Goal: Task Accomplishment & Management: Use online tool/utility

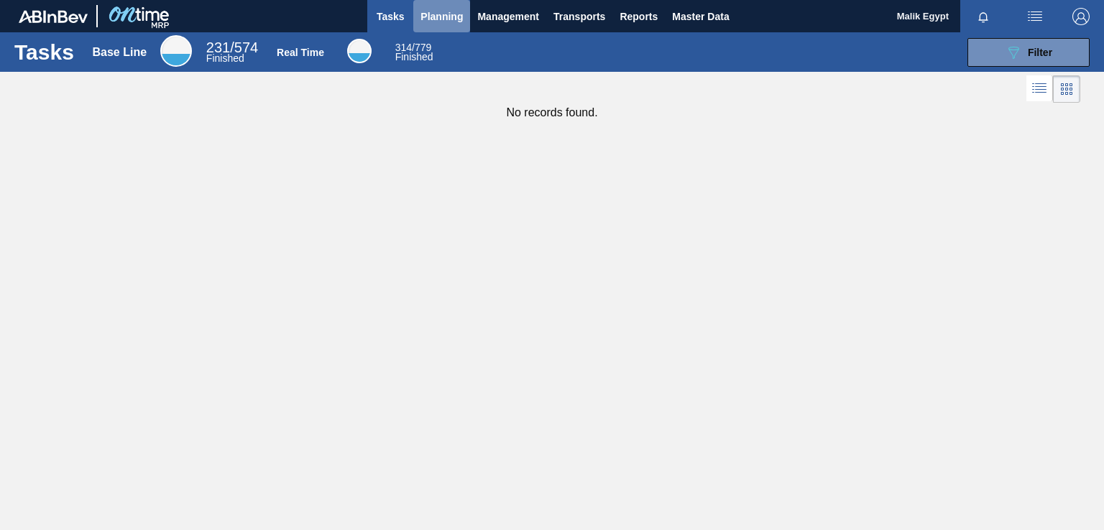
click at [438, 12] on span "Planning" at bounding box center [442, 16] width 42 height 17
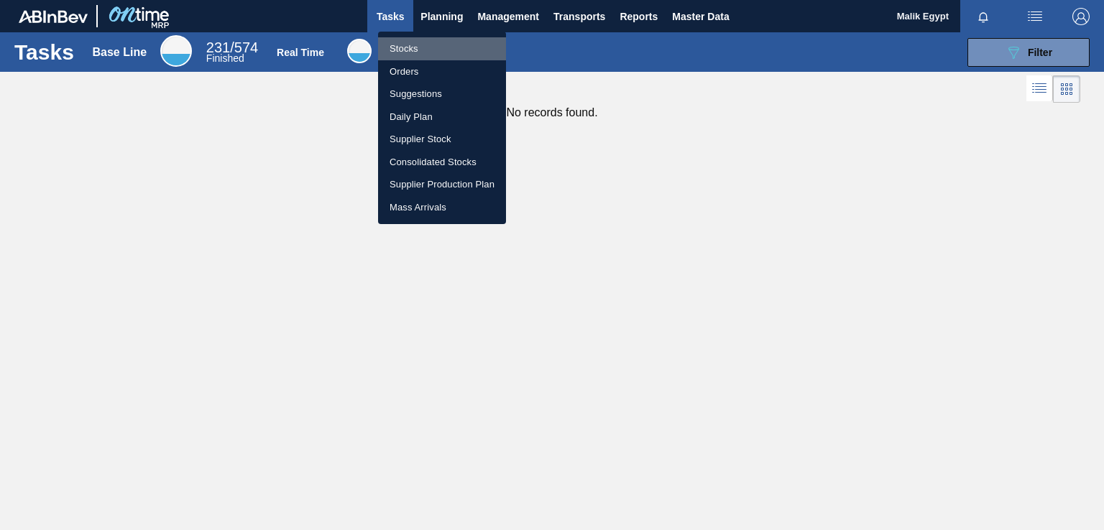
click at [422, 46] on li "Stocks" at bounding box center [442, 48] width 128 height 23
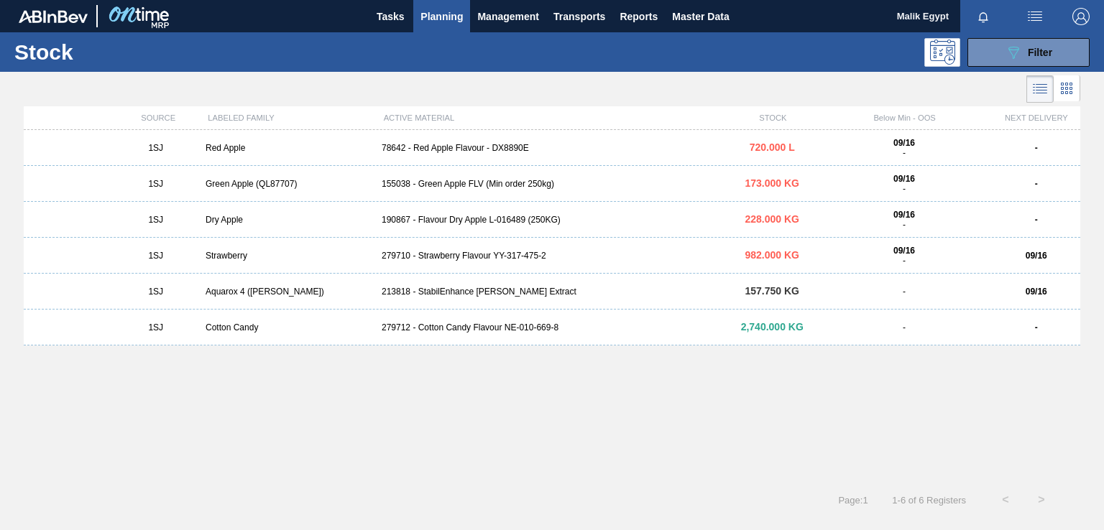
click at [477, 188] on div "1SJ Green Apple (QL87707) 155038 - Green Apple FLV (Min order 250kg) 173.000 KG…" at bounding box center [552, 184] width 1057 height 36
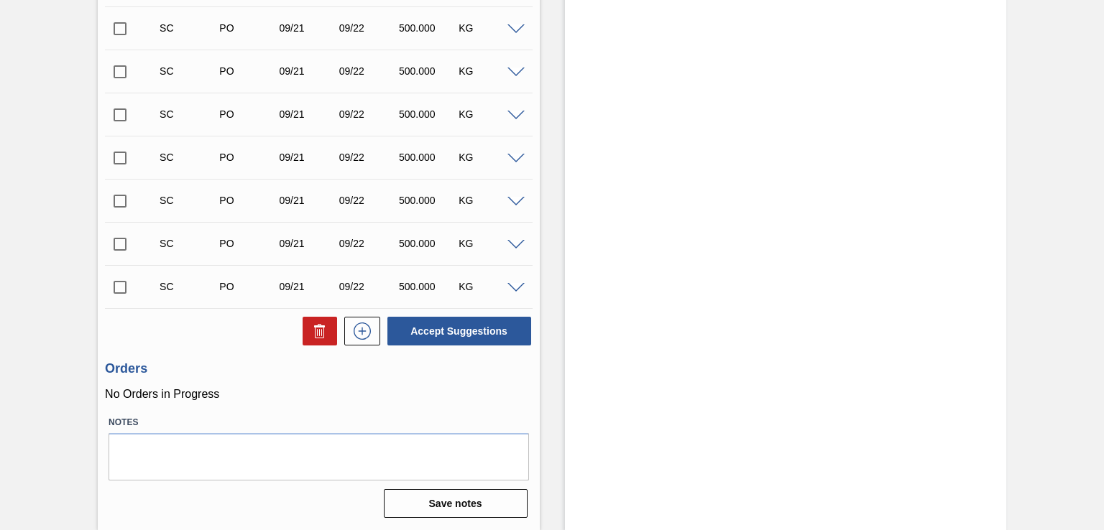
scroll to position [136, 0]
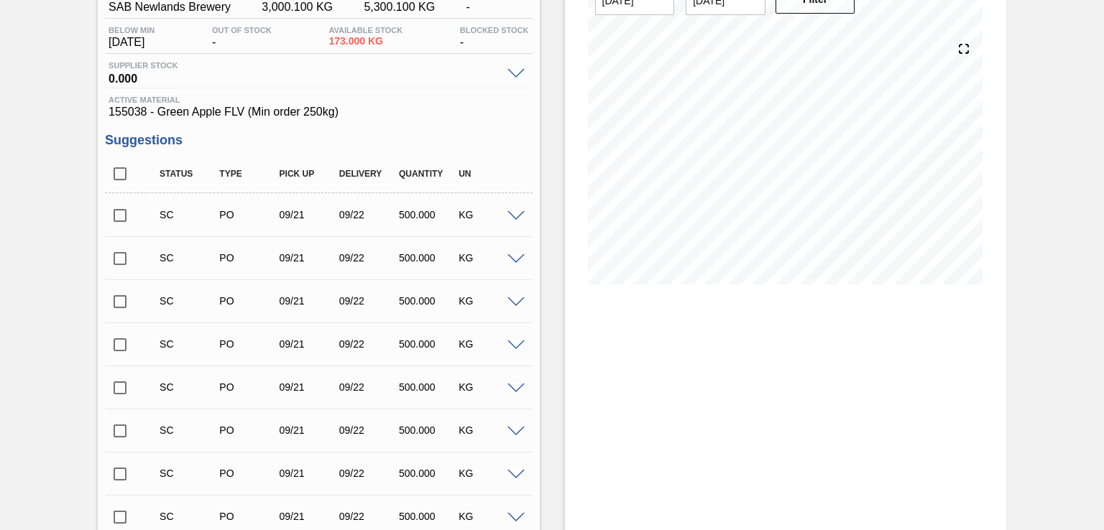
click at [512, 213] on span at bounding box center [515, 216] width 17 height 11
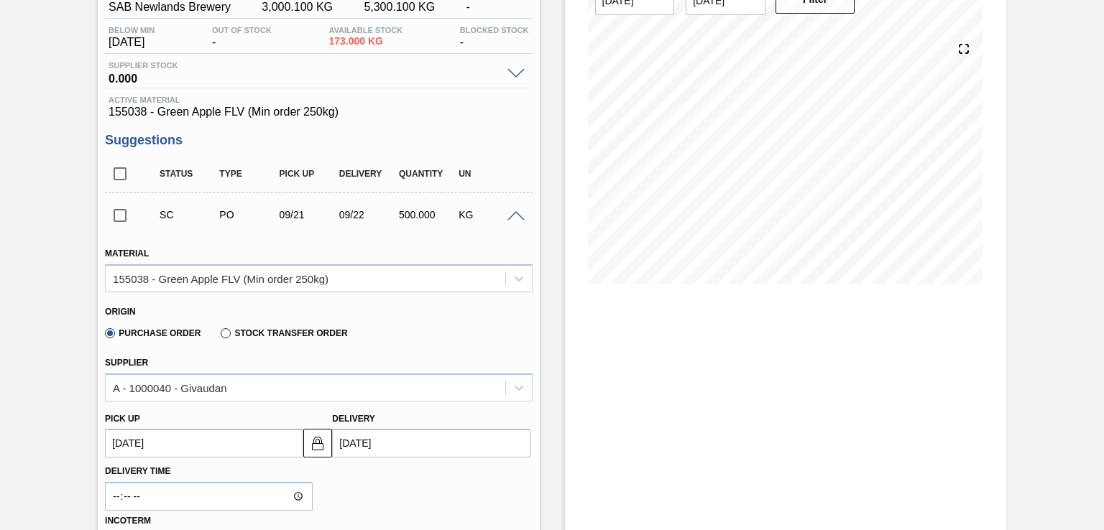
click at [342, 441] on input "[DATE]" at bounding box center [431, 443] width 198 height 29
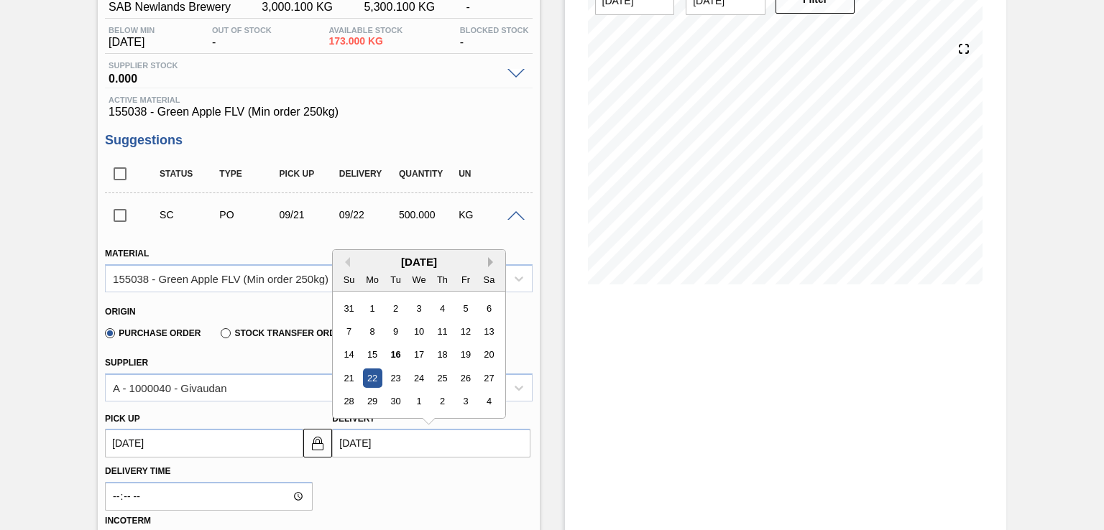
click at [488, 259] on button "Next Month" at bounding box center [493, 262] width 10 height 10
click at [418, 333] on div "8" at bounding box center [419, 331] width 19 height 19
type up3247829803 "[DATE]"
type input "[DATE]"
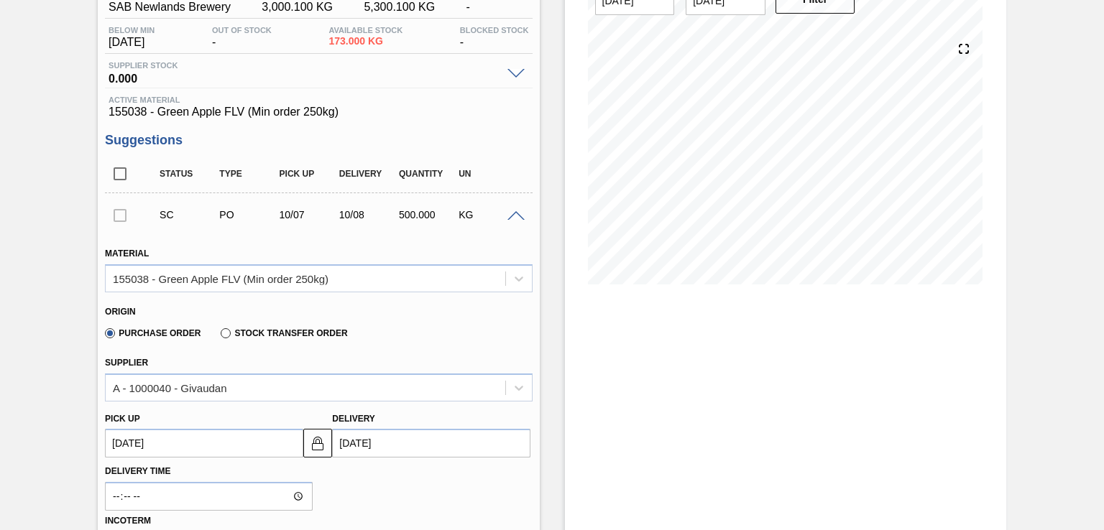
click at [270, 446] on up3247829803 "[DATE]" at bounding box center [204, 443] width 198 height 29
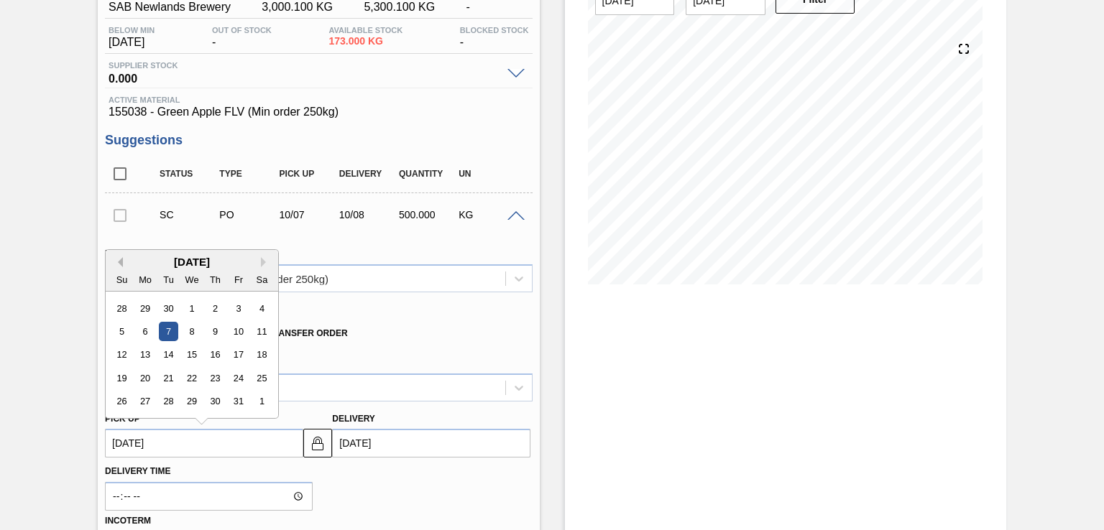
click at [119, 265] on button "Previous Month" at bounding box center [118, 262] width 10 height 10
click at [166, 403] on div "30" at bounding box center [168, 401] width 19 height 19
type up3247829803 "[DATE]"
type input "[DATE]"
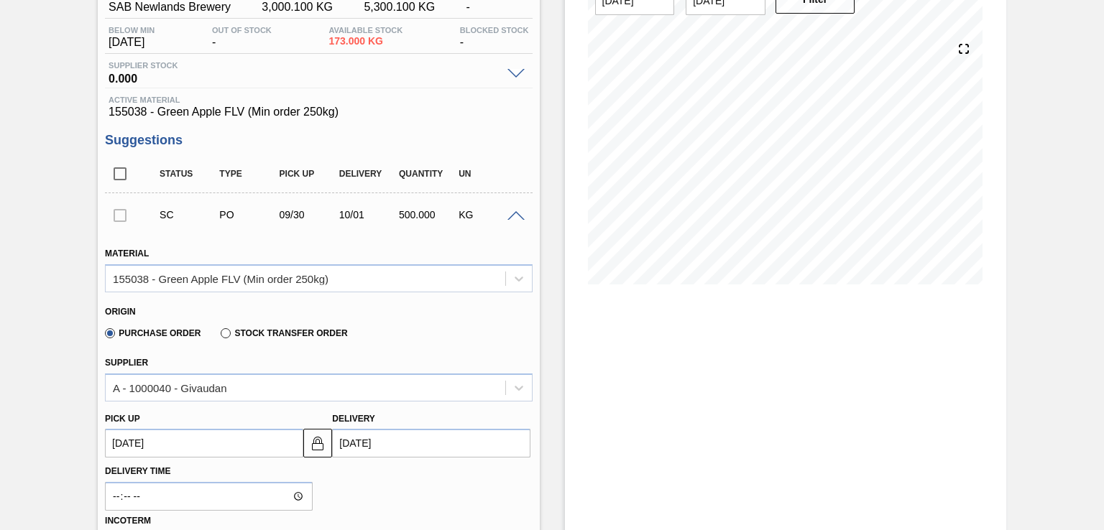
scroll to position [280, 0]
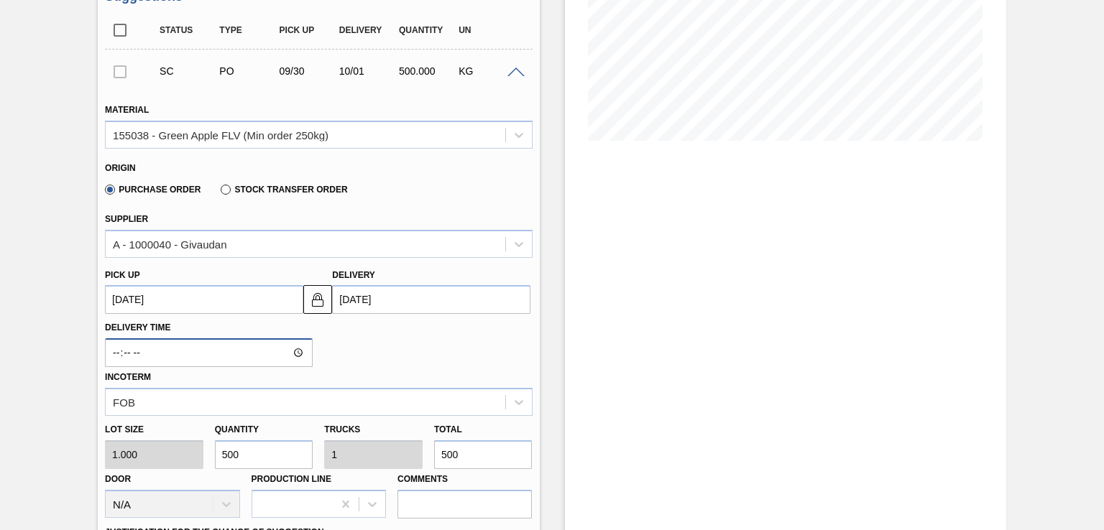
click at [297, 352] on input "Delivery Time" at bounding box center [209, 353] width 208 height 29
type input "11:00"
drag, startPoint x: 387, startPoint y: 336, endPoint x: 378, endPoint y: 336, distance: 9.3
click at [387, 336] on div "Delivery Time 11:00 Incoterm FOB" at bounding box center [318, 365] width 438 height 102
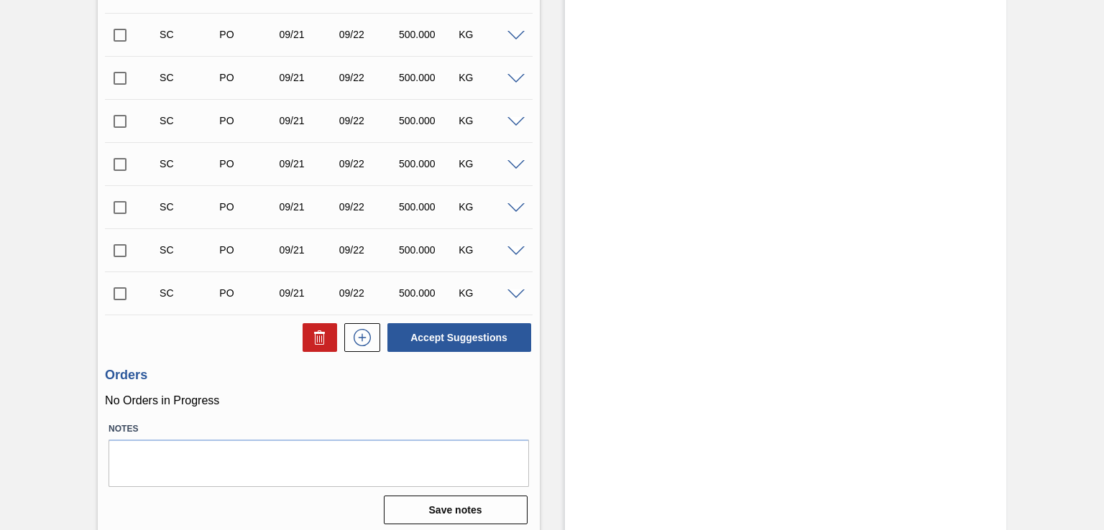
scroll to position [1083, 0]
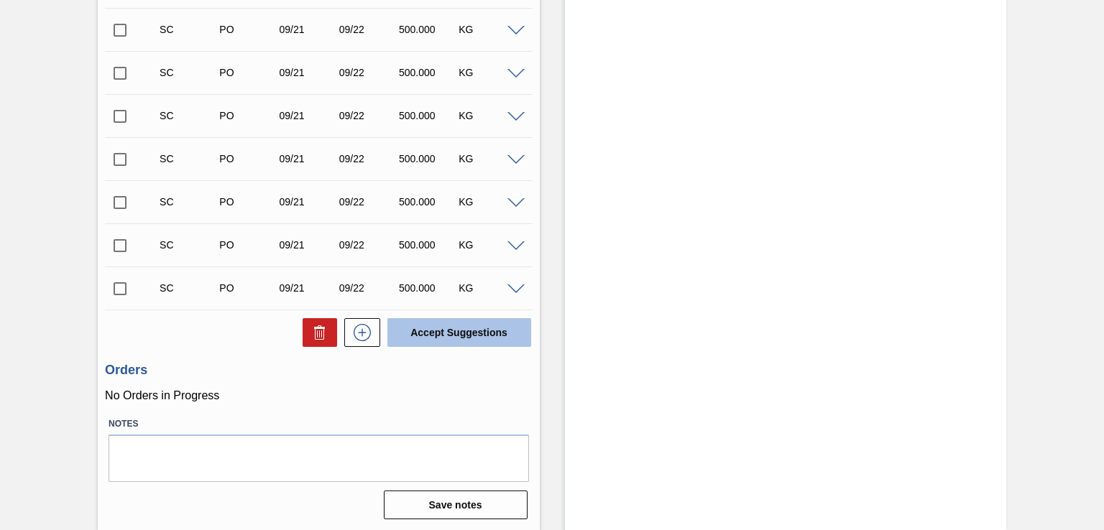
click at [452, 337] on button "Accept Suggestions" at bounding box center [459, 332] width 144 height 29
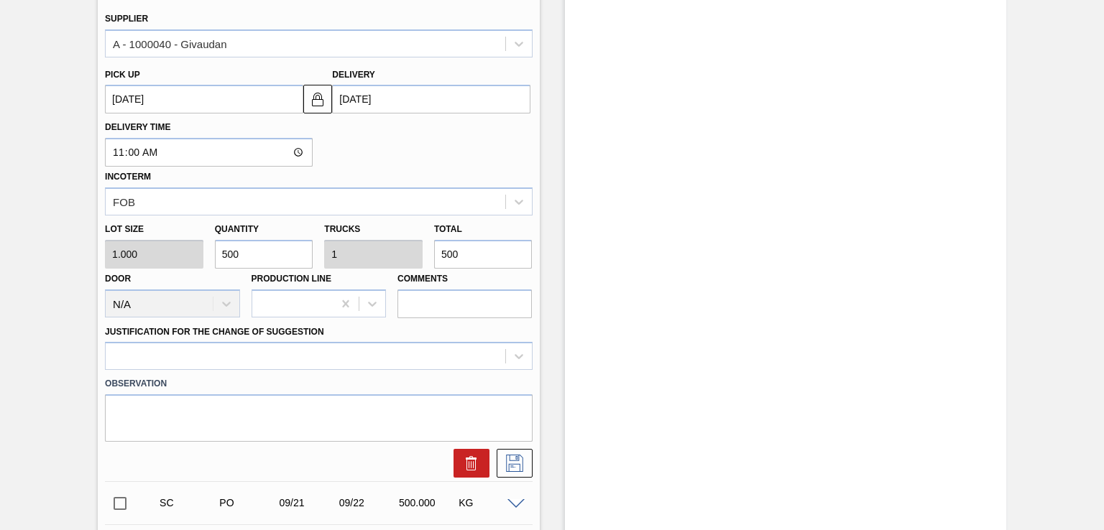
scroll to position [293, 0]
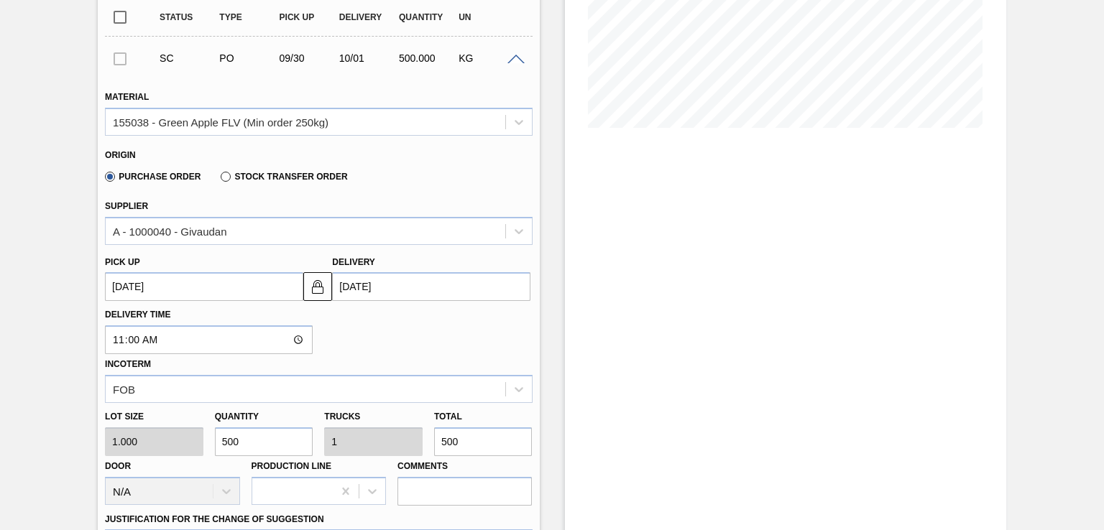
click at [118, 61] on div at bounding box center [120, 58] width 30 height 29
click at [122, 56] on div at bounding box center [120, 58] width 30 height 29
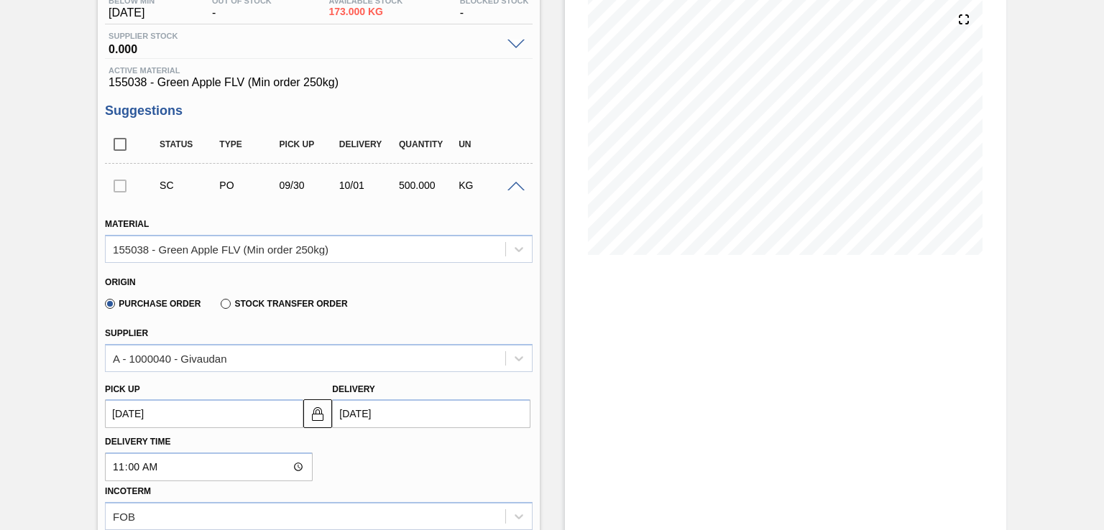
scroll to position [149, 0]
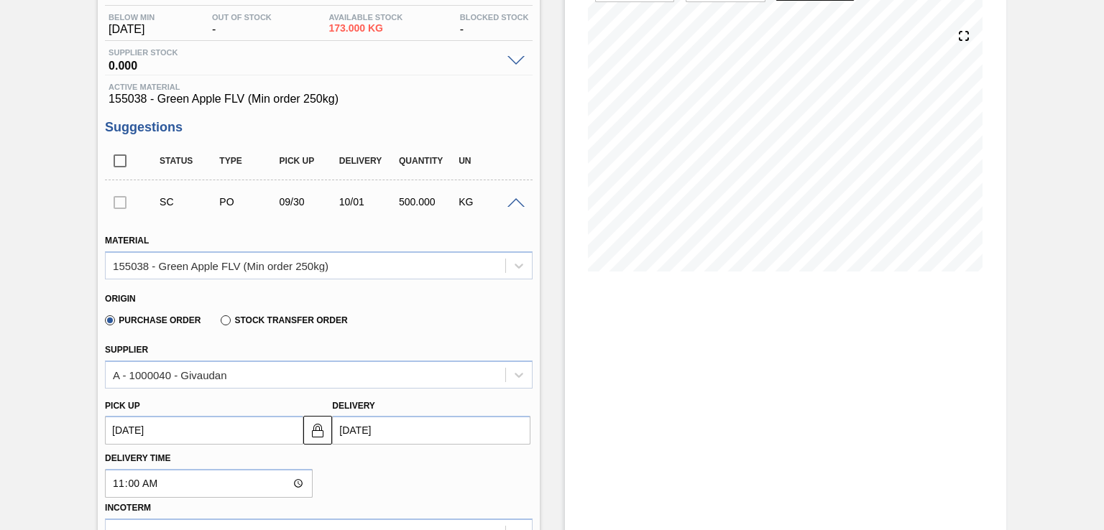
click at [120, 161] on input "checkbox" at bounding box center [120, 161] width 30 height 30
checkbox input "true"
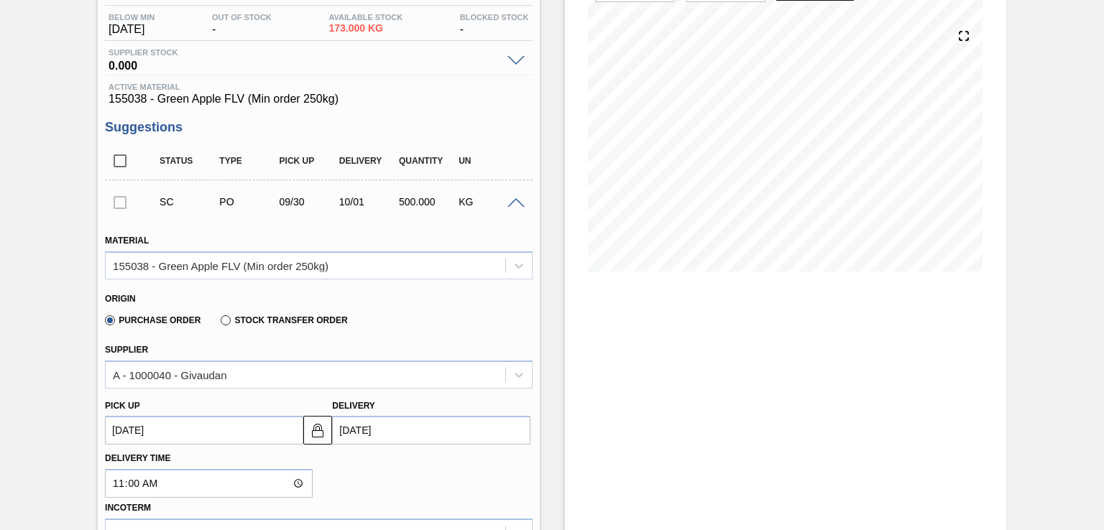
checkbox input "true"
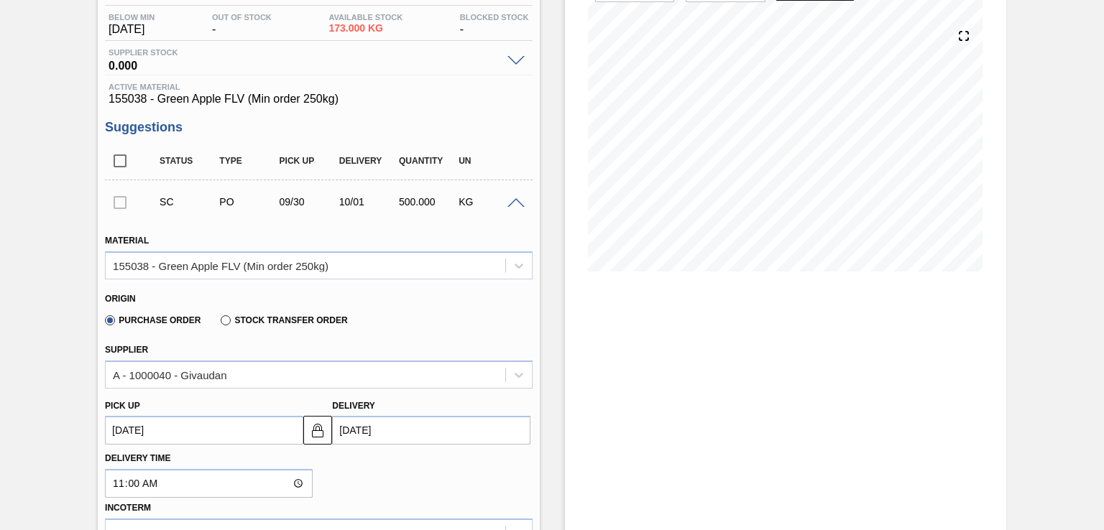
checkbox input "true"
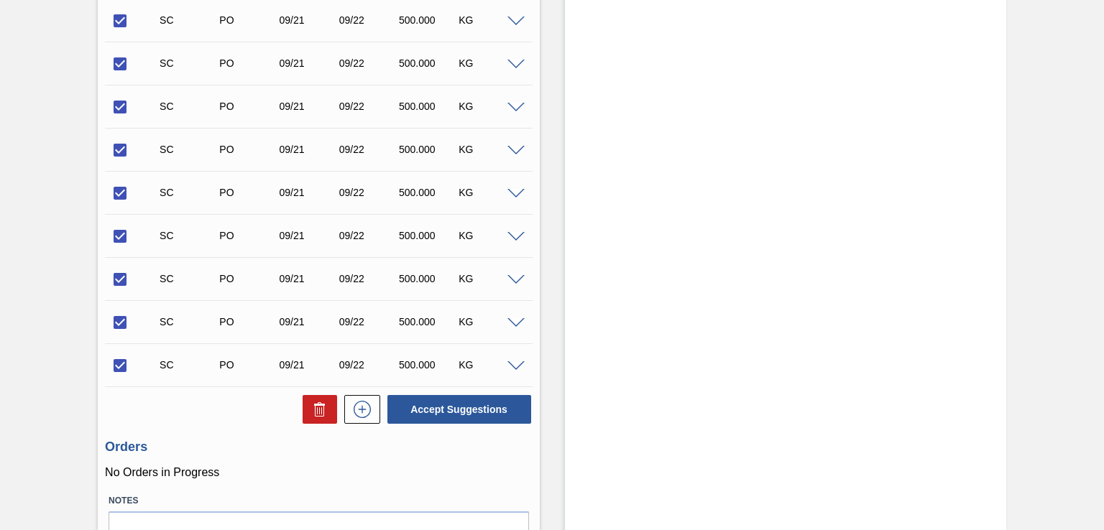
scroll to position [1083, 0]
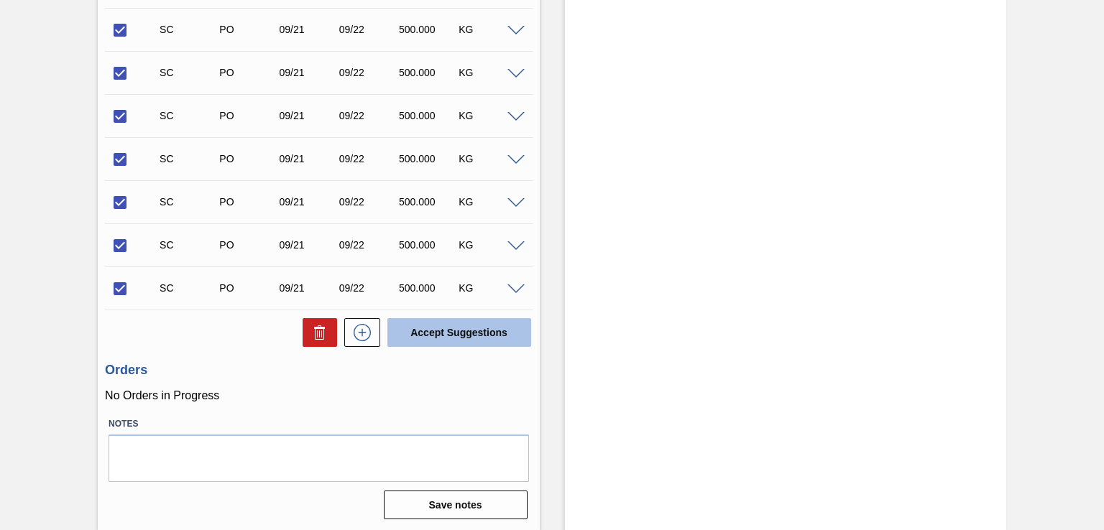
click at [477, 334] on button "Accept Suggestions" at bounding box center [459, 332] width 144 height 29
checkbox input "false"
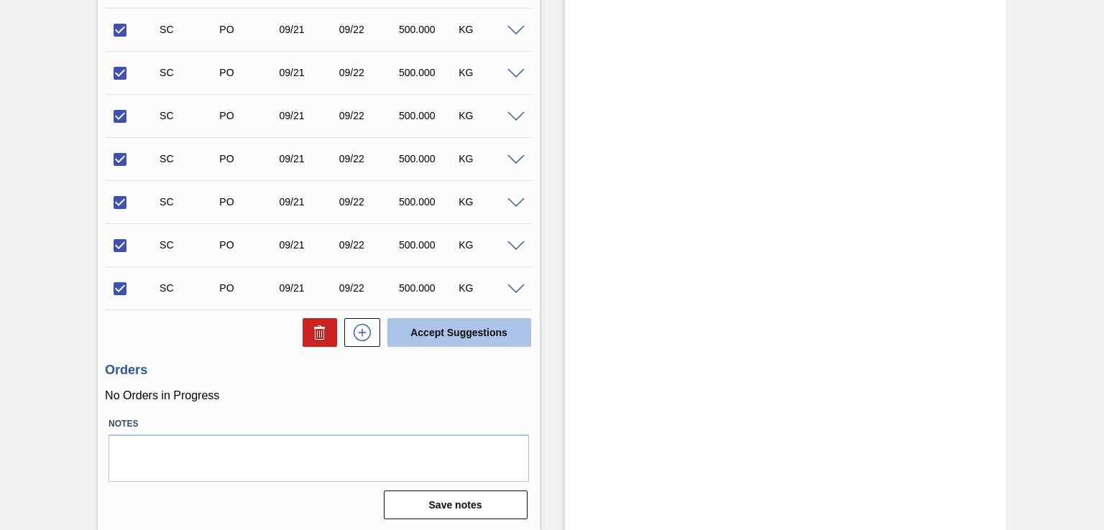
checkbox input "false"
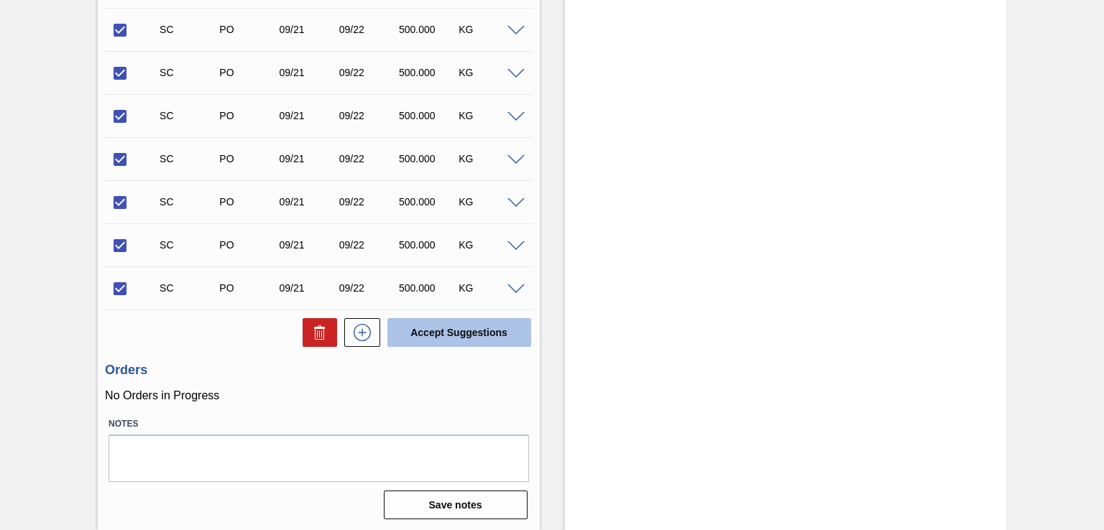
checkbox input "false"
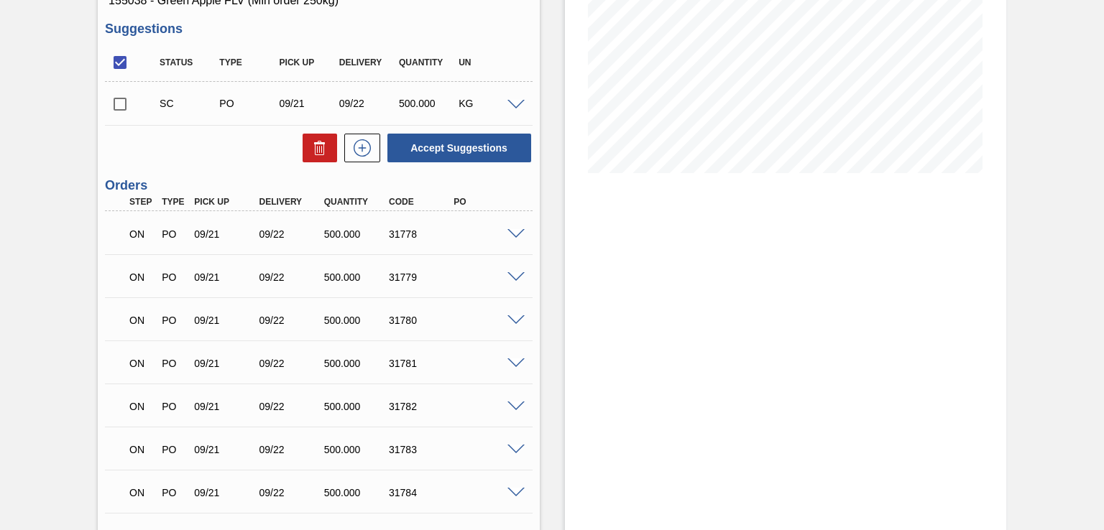
scroll to position [118, 0]
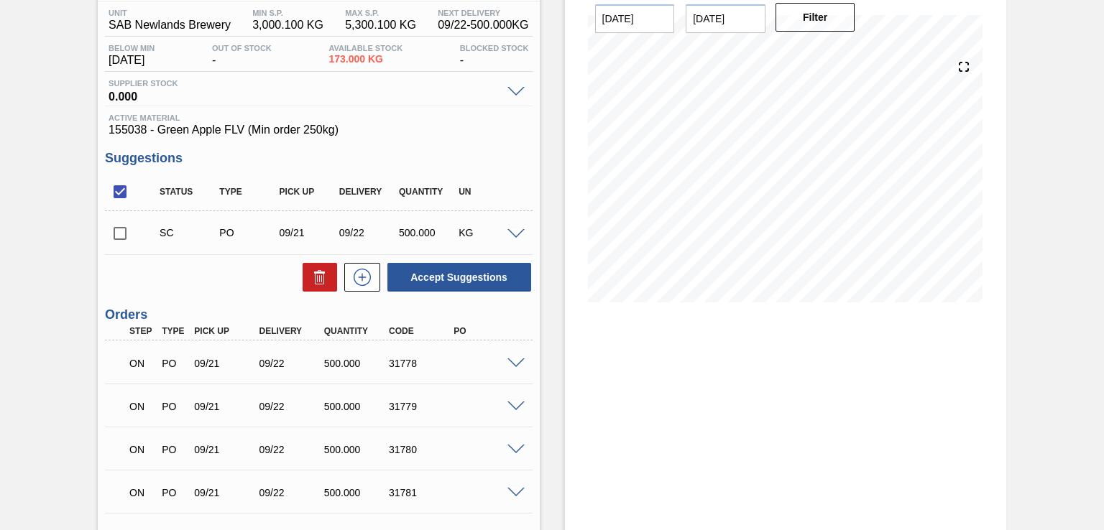
click at [122, 236] on input "checkbox" at bounding box center [120, 234] width 30 height 30
checkbox input "true"
click at [121, 190] on input "checkbox" at bounding box center [120, 192] width 30 height 30
checkbox input "false"
click at [122, 235] on input "checkbox" at bounding box center [120, 234] width 30 height 30
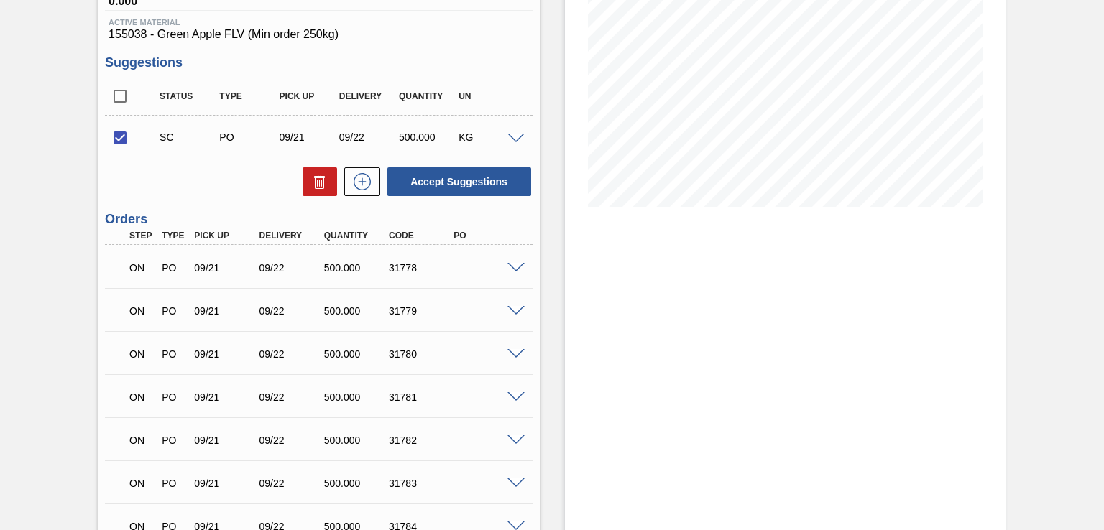
scroll to position [190, 0]
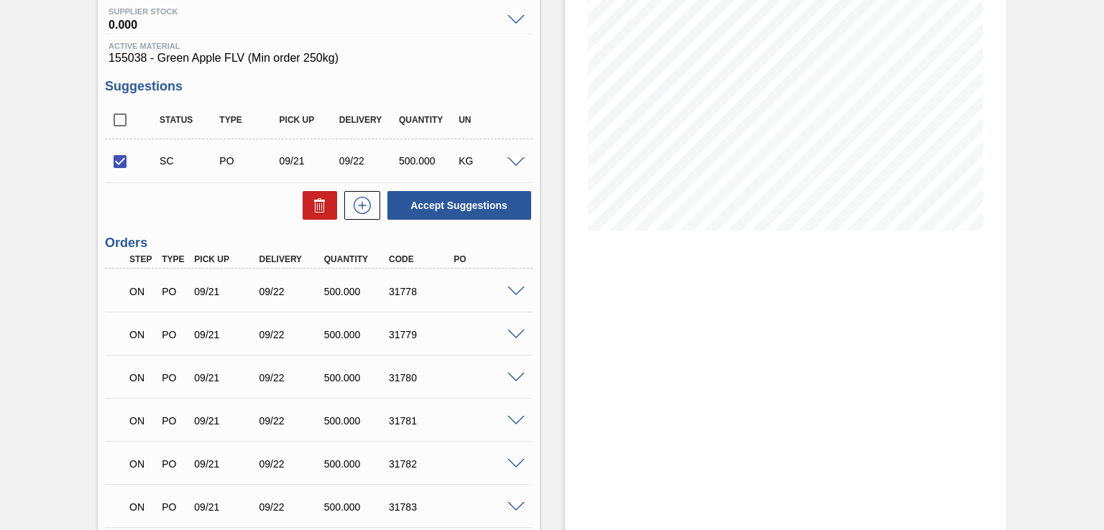
click at [511, 159] on span at bounding box center [515, 162] width 17 height 11
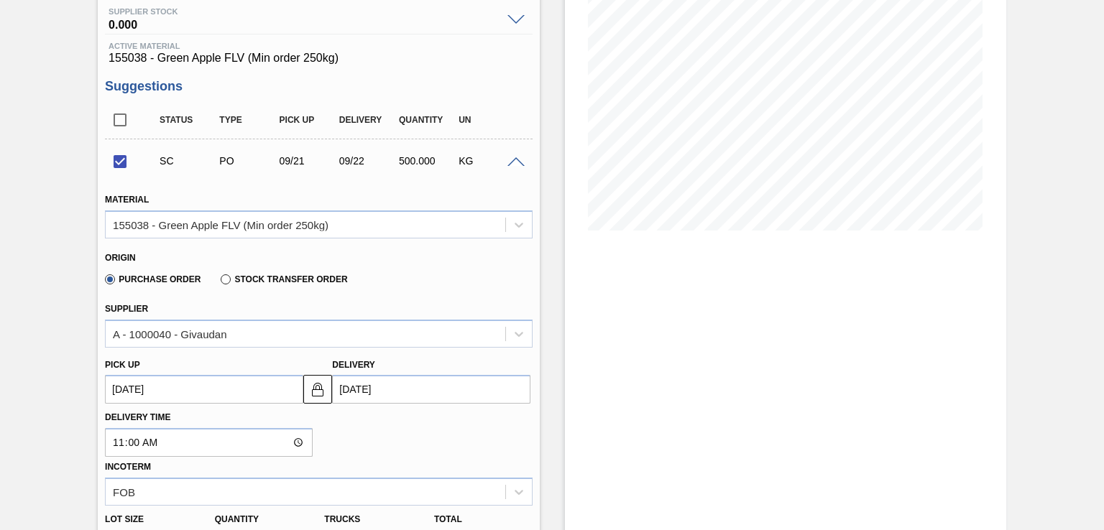
click at [364, 392] on input "[DATE]" at bounding box center [431, 389] width 198 height 29
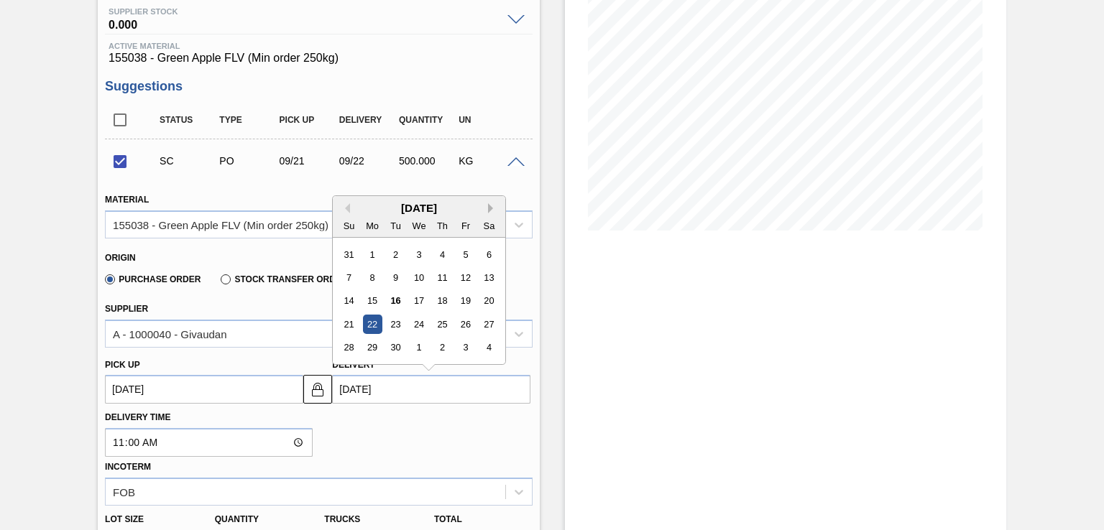
click at [489, 208] on button "Next Month" at bounding box center [493, 208] width 10 height 10
click at [415, 280] on div "8" at bounding box center [419, 277] width 19 height 19
checkbox input "false"
type up3247829803 "[DATE]"
type input "[DATE]"
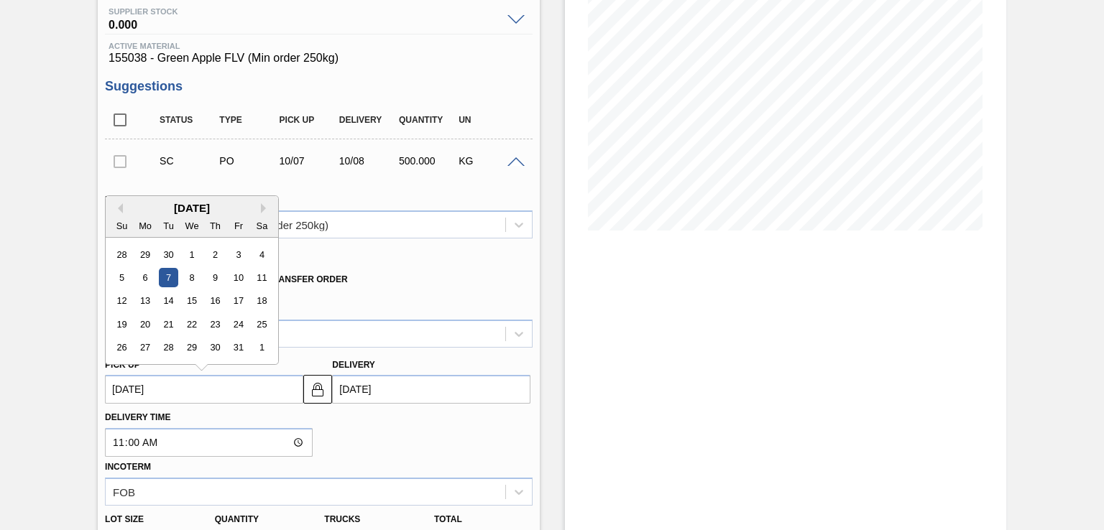
click at [282, 396] on up3247829803 "[DATE]" at bounding box center [204, 389] width 198 height 29
click at [400, 436] on div "Delivery Time 11:00 Incoterm FOB" at bounding box center [318, 455] width 438 height 102
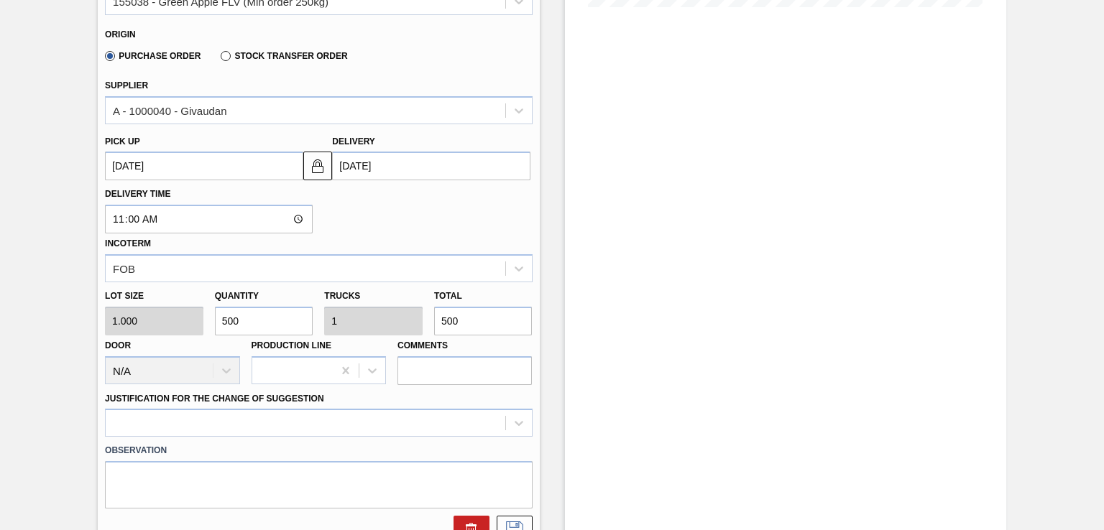
scroll to position [262, 0]
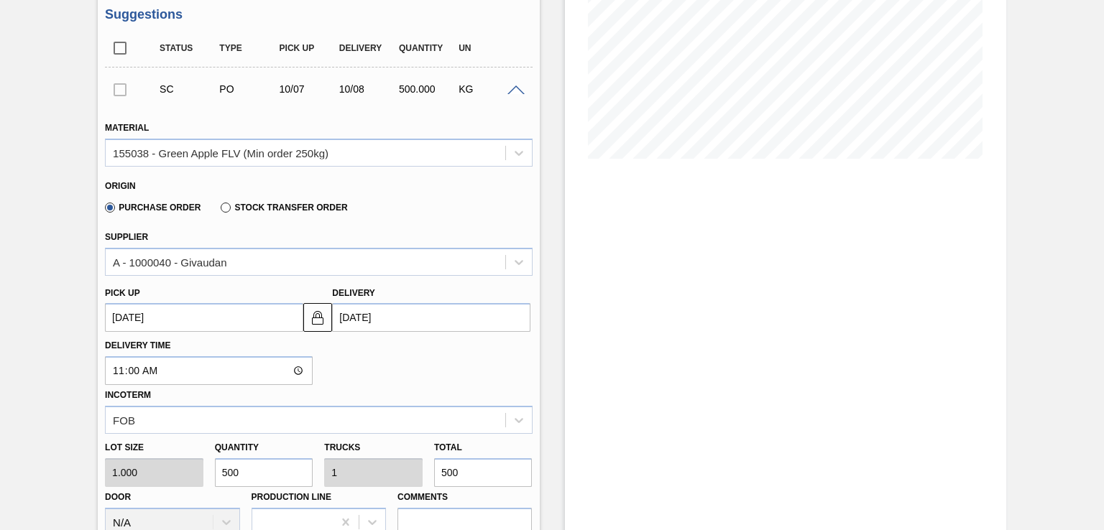
click at [236, 321] on up3247829803 "[DATE]" at bounding box center [204, 317] width 198 height 29
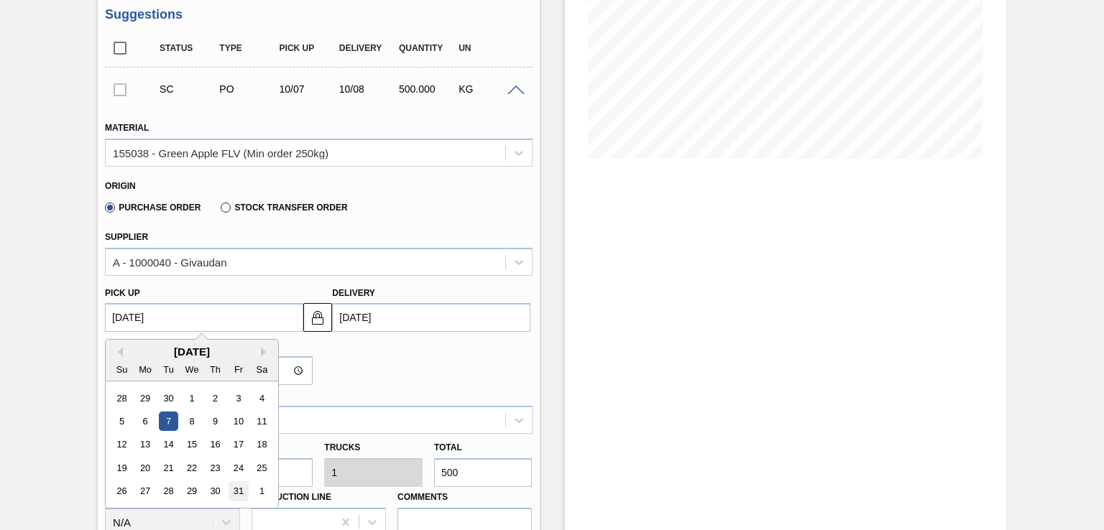
click at [239, 491] on div "31" at bounding box center [238, 491] width 19 height 19
type up3247829803 "[DATE]"
type input "[DATE]"
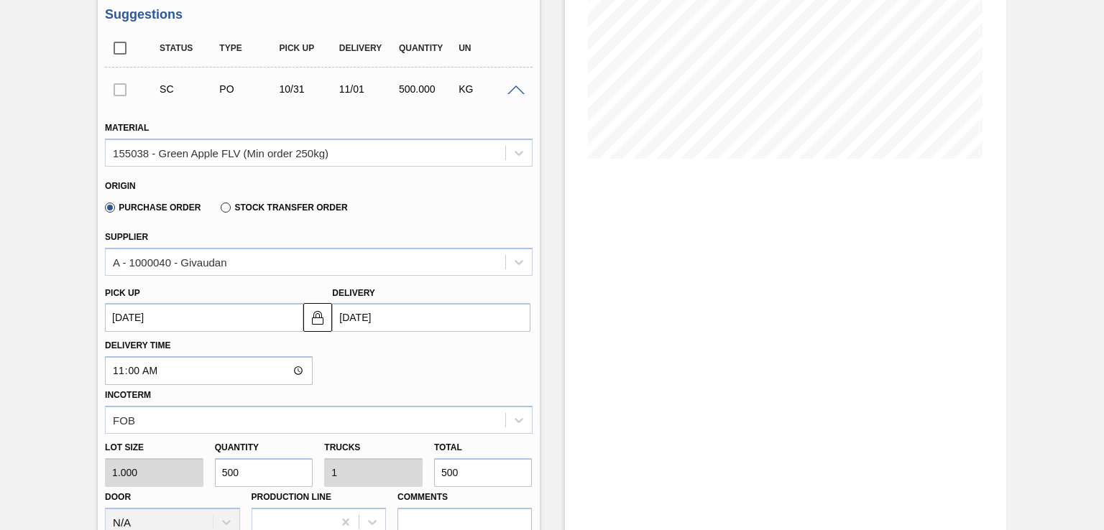
click at [293, 318] on up3247829803 "[DATE]" at bounding box center [204, 317] width 198 height 29
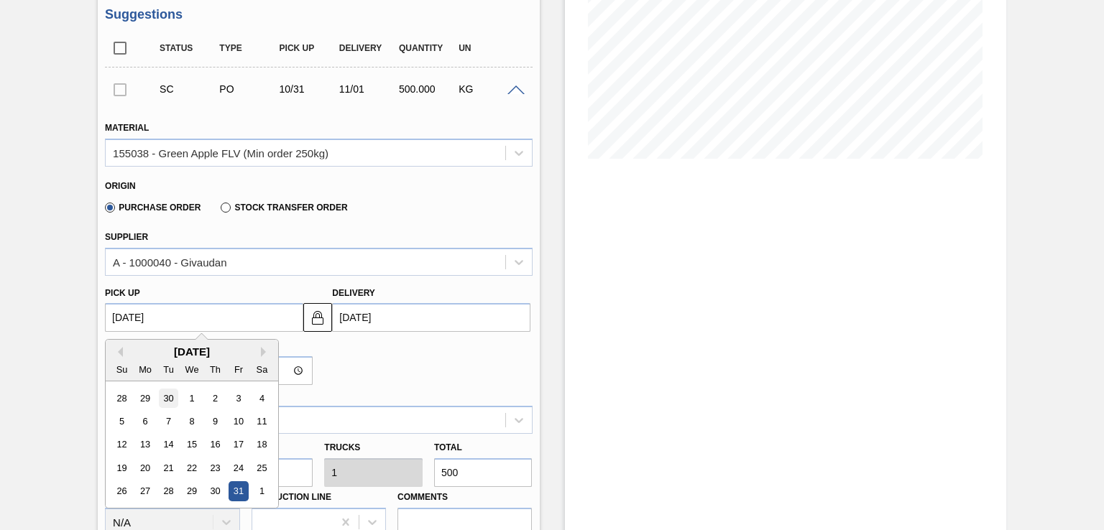
click at [175, 399] on div "30" at bounding box center [168, 398] width 19 height 19
type up3247829803 "[DATE]"
type input "[DATE]"
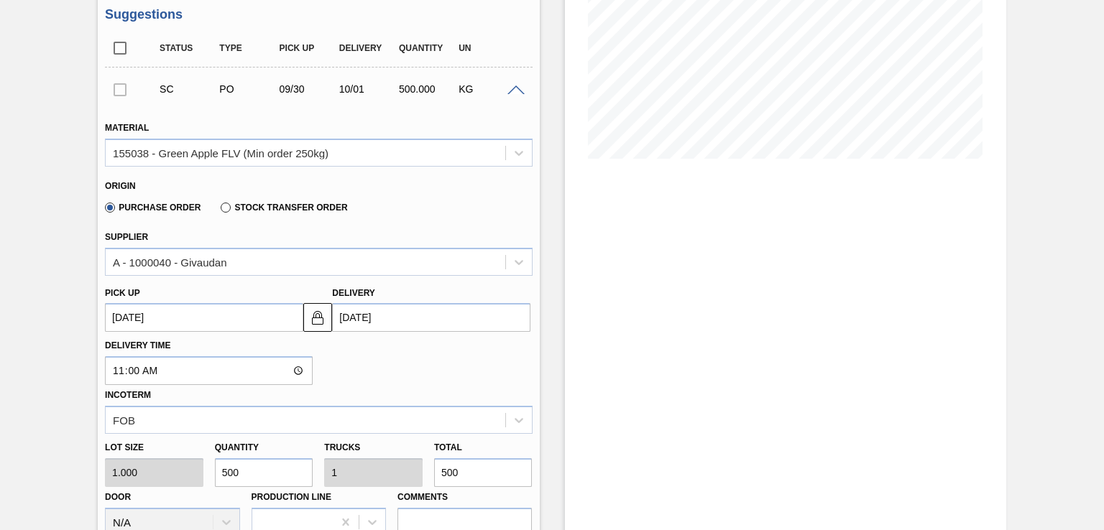
click at [412, 314] on input "[DATE]" at bounding box center [431, 317] width 198 height 29
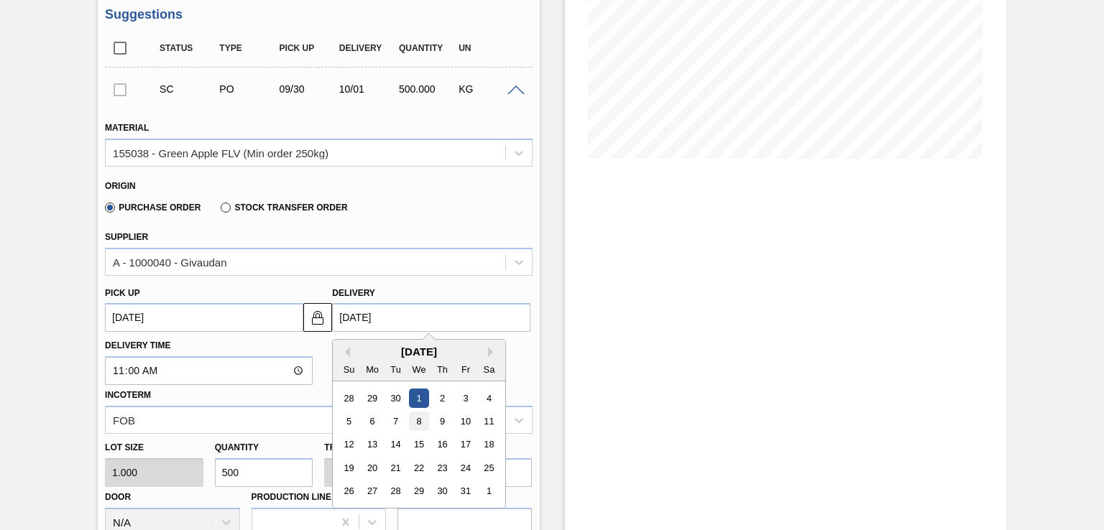
click at [418, 424] on div "8" at bounding box center [419, 421] width 19 height 19
type up3247829803 "[DATE]"
type input "[DATE]"
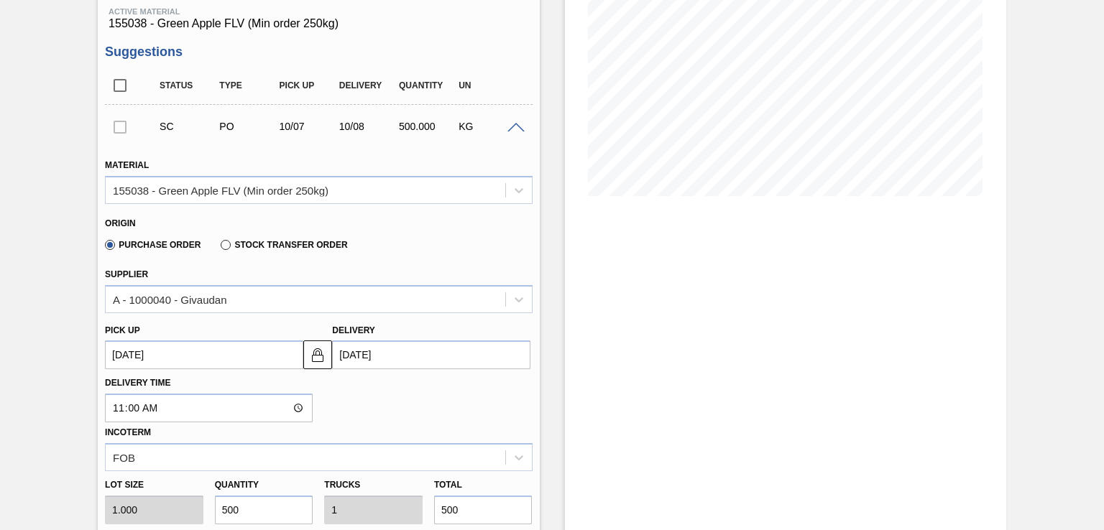
scroll to position [190, 0]
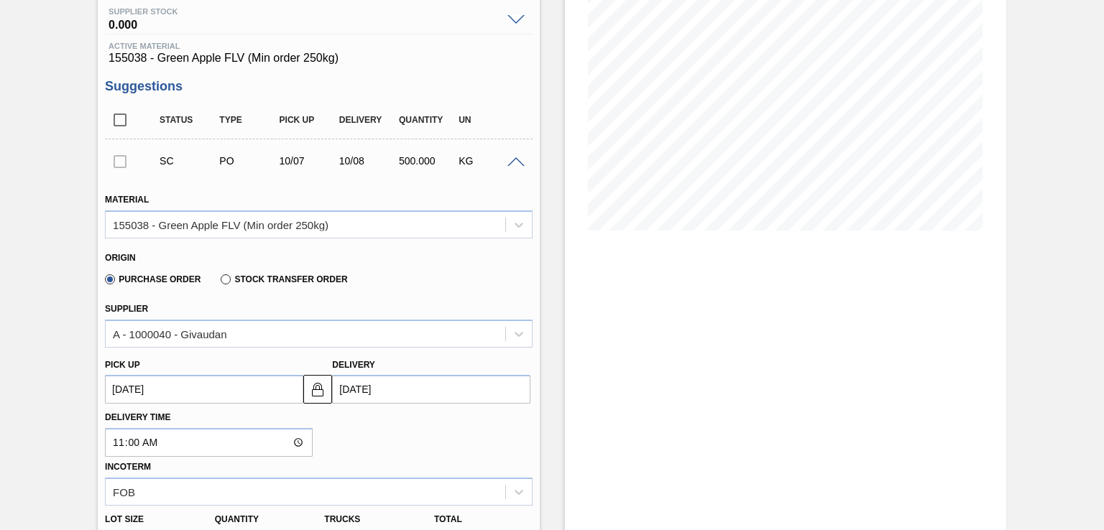
click at [120, 166] on div at bounding box center [120, 161] width 30 height 29
click at [124, 160] on div at bounding box center [120, 161] width 30 height 29
click at [124, 119] on input "checkbox" at bounding box center [120, 120] width 30 height 30
checkbox input "true"
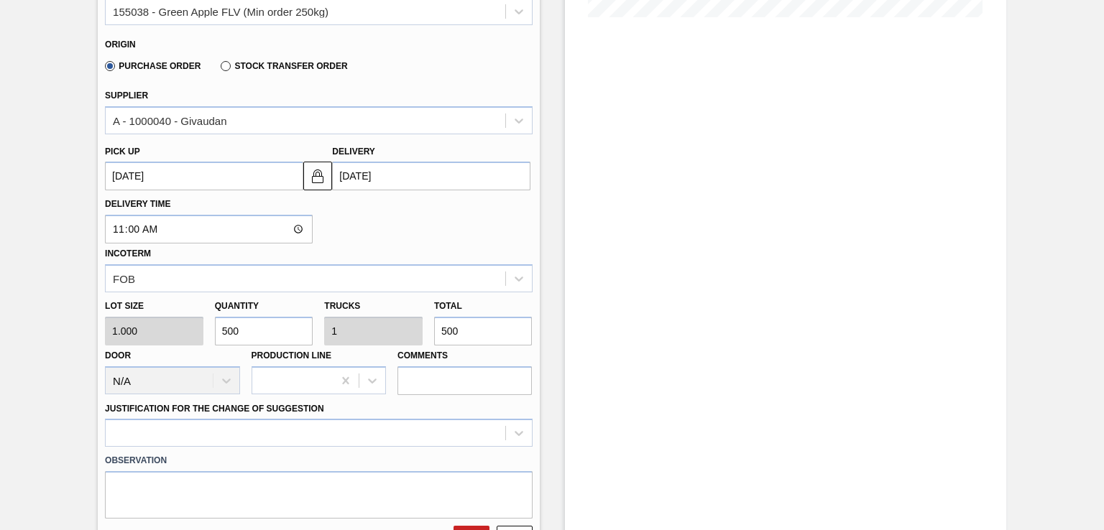
scroll to position [405, 0]
click at [259, 327] on input "500" at bounding box center [264, 329] width 98 height 29
type input "50"
type input "0.1"
type input "50"
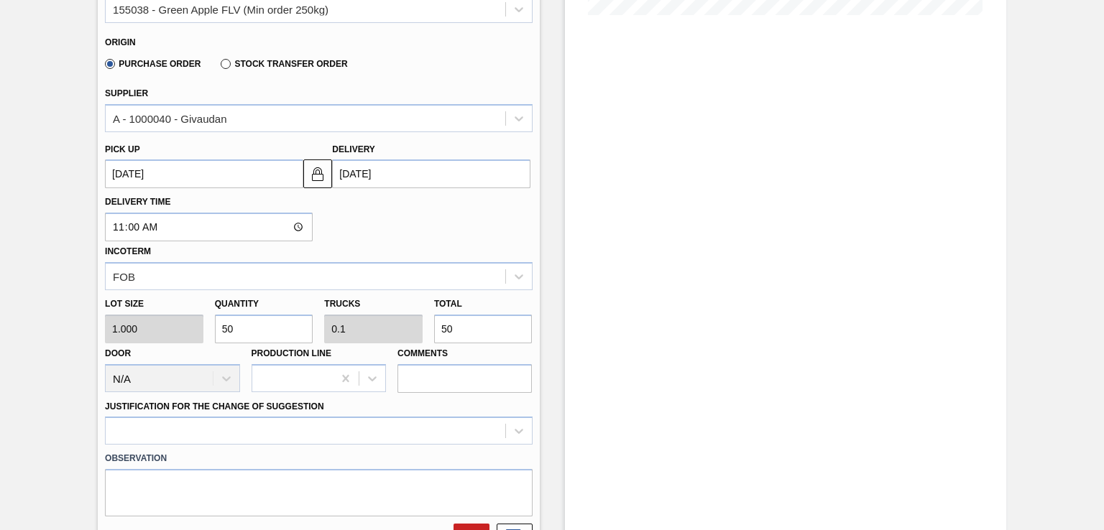
type input "5"
type input "0.01"
type input "5"
type input "52"
type input "0.104"
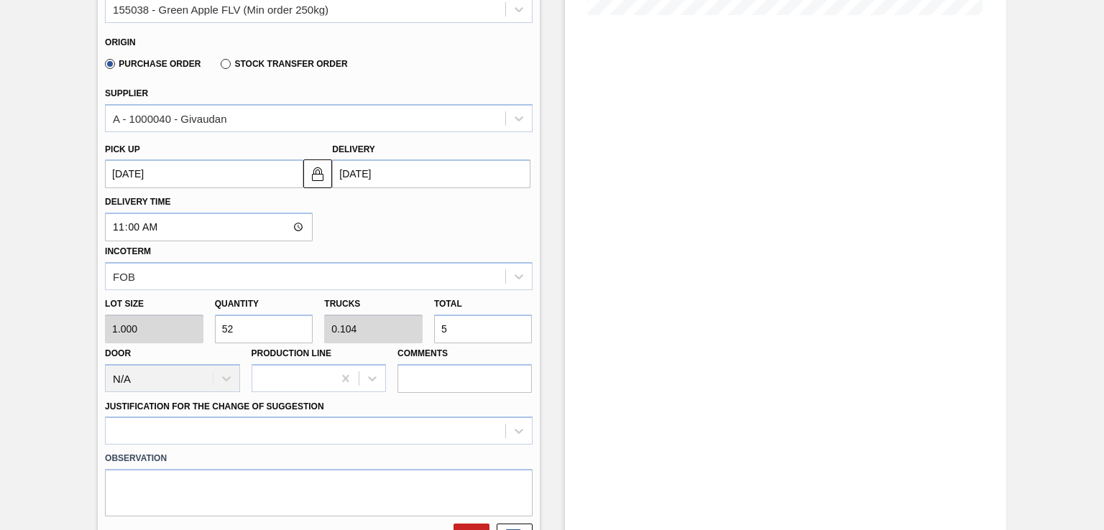
type input "52"
type input "520"
type input "1.04"
type input "520"
type input "52"
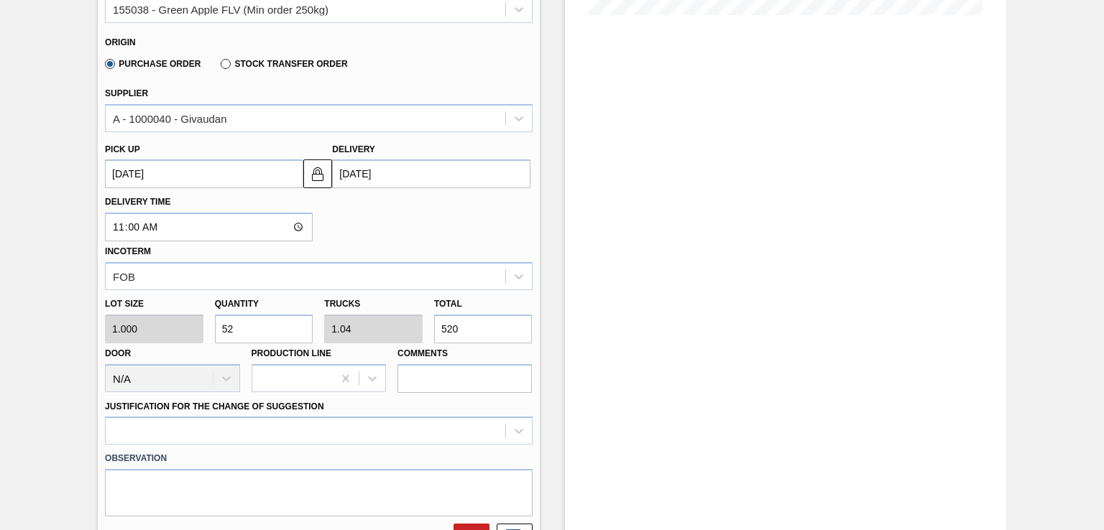
type input "0.104"
type input "52"
type input "5"
type input "0.01"
type input "5"
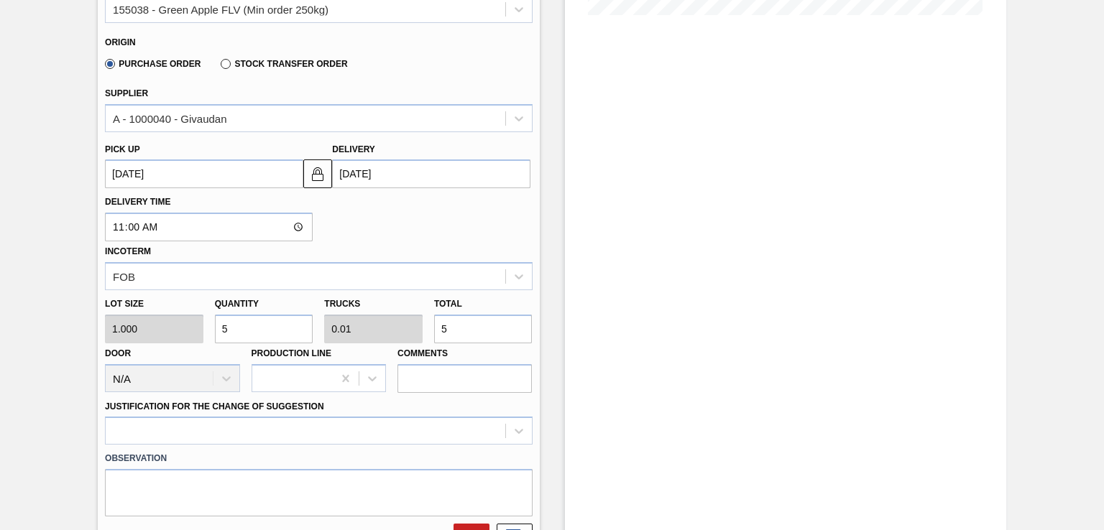
type input "50"
type input "0.1"
type input "50"
type input "500"
type input "1"
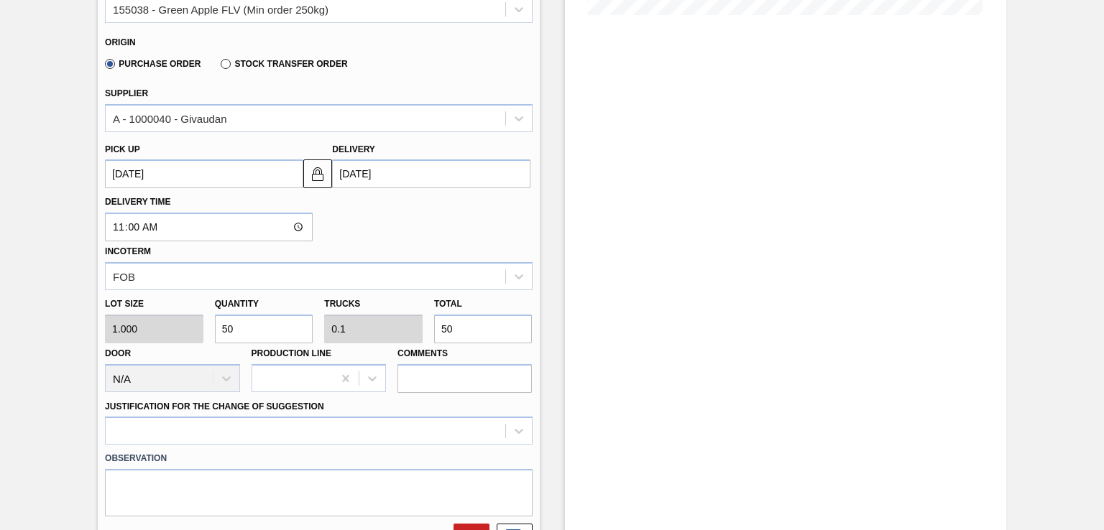
type input "500"
click at [189, 332] on div "Lot size 1.000 Quantity 500 Trucks 1 Total 500 Door N/A Production Line Comments" at bounding box center [318, 341] width 438 height 103
type input "1"
type input "0.002"
type input "1"
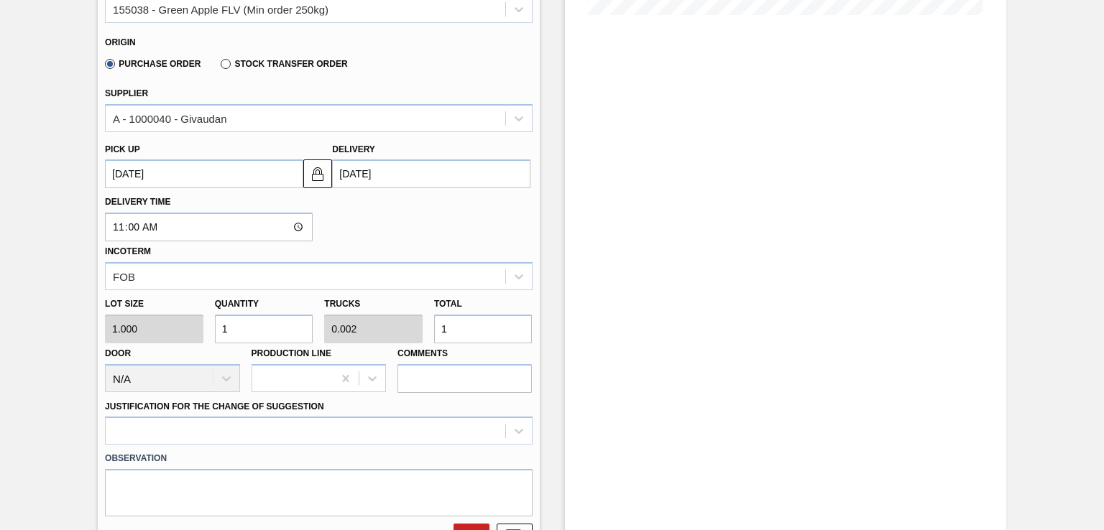
type input "14"
type input "0.028"
type input "14"
type input "142"
type input "0.284"
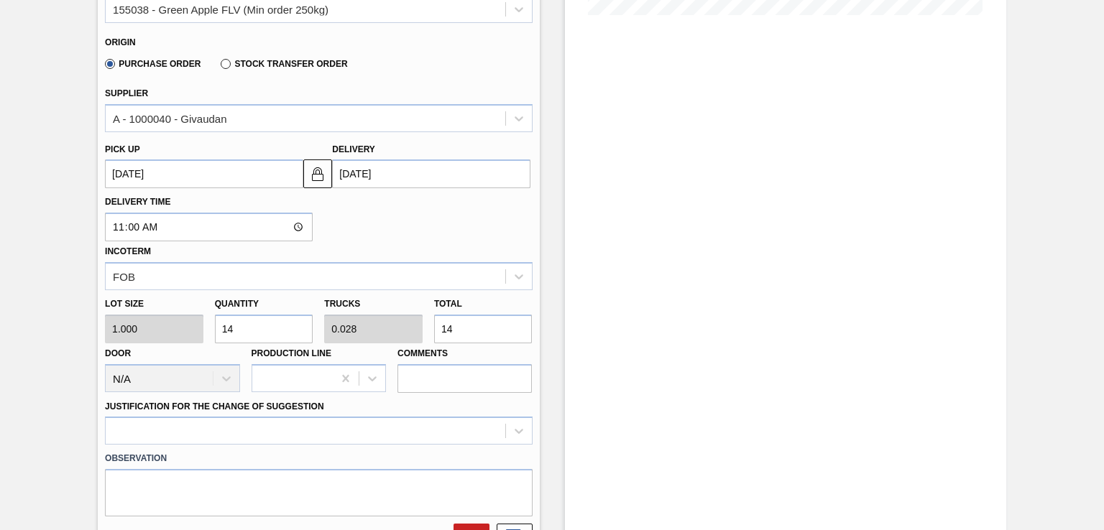
type input "142"
type input "1,420"
type input "2.84"
type input "1,420"
click at [189, 333] on div "Lot size 1.000 Quantity 1,420 Trucks 2.84 Total 1,420 Door N/A Production Line …" at bounding box center [318, 341] width 438 height 103
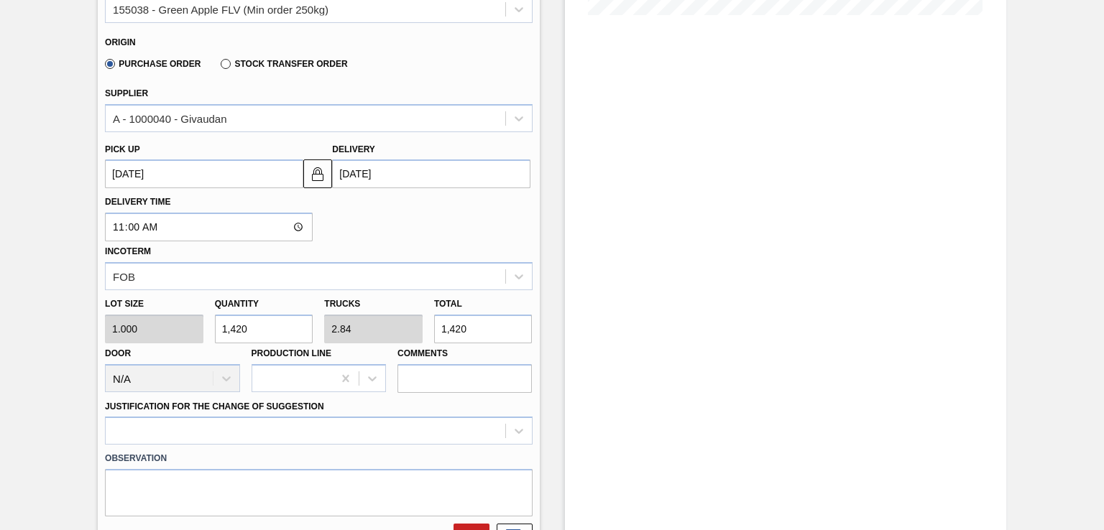
type input "5"
type input "0.01"
type input "5"
type input "50"
type input "0.1"
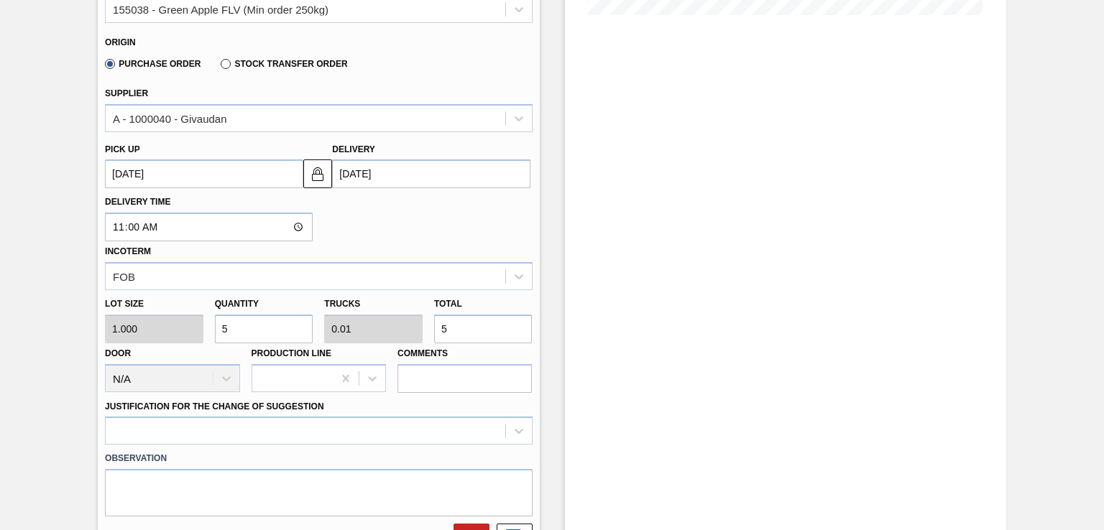
type input "50"
type input "500"
type input "1"
type input "500"
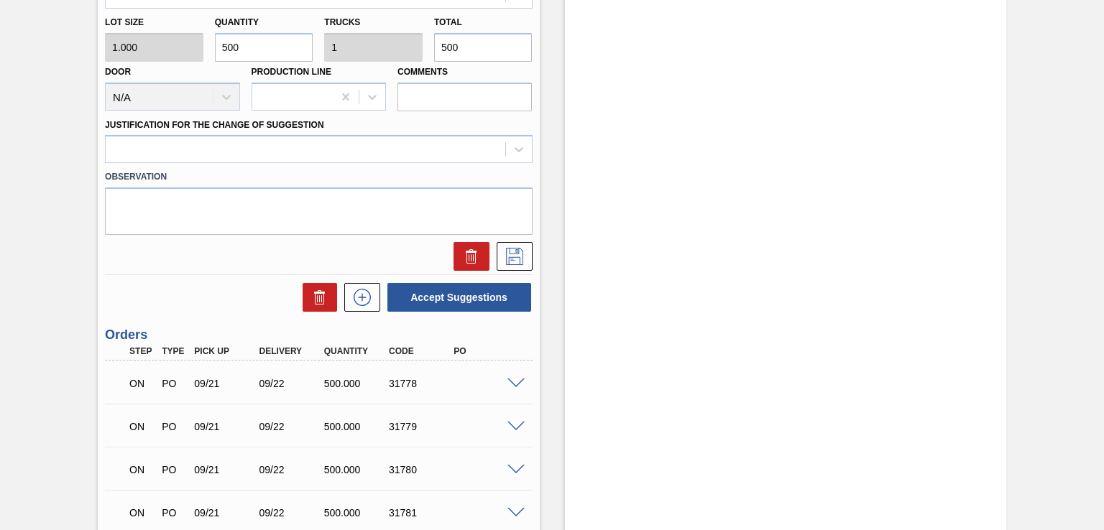
scroll to position [909, 0]
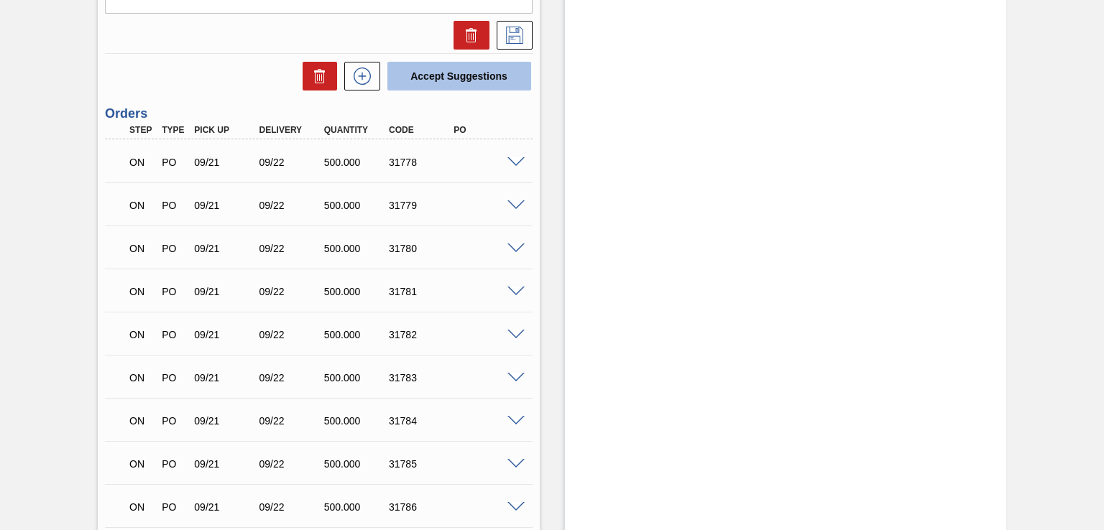
click at [454, 77] on button "Accept Suggestions" at bounding box center [459, 76] width 144 height 29
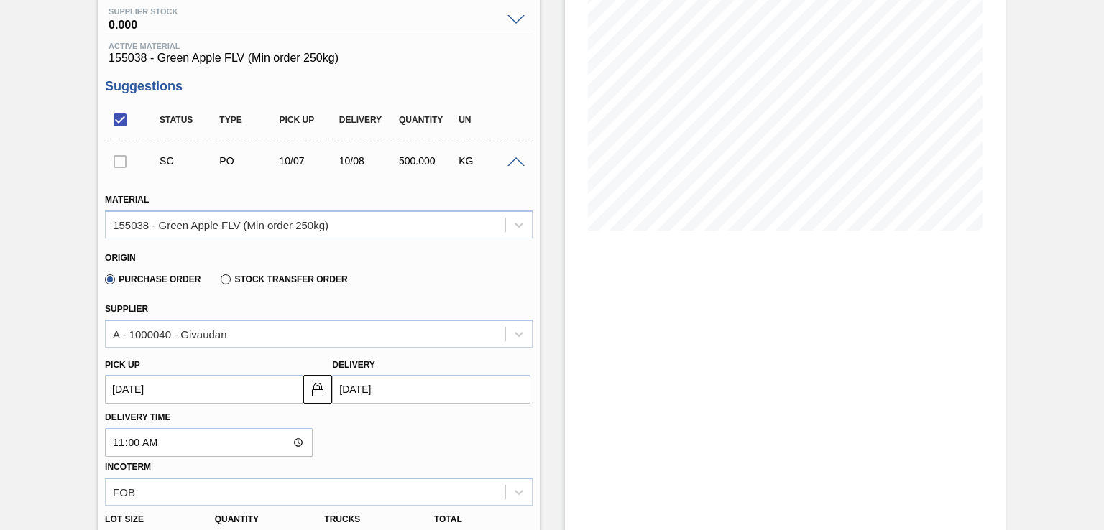
scroll to position [190, 0]
click at [124, 165] on div at bounding box center [120, 161] width 30 height 29
click at [116, 164] on div at bounding box center [120, 161] width 30 height 29
click at [121, 116] on input "checkbox" at bounding box center [120, 120] width 30 height 30
click at [515, 158] on span at bounding box center [515, 162] width 17 height 11
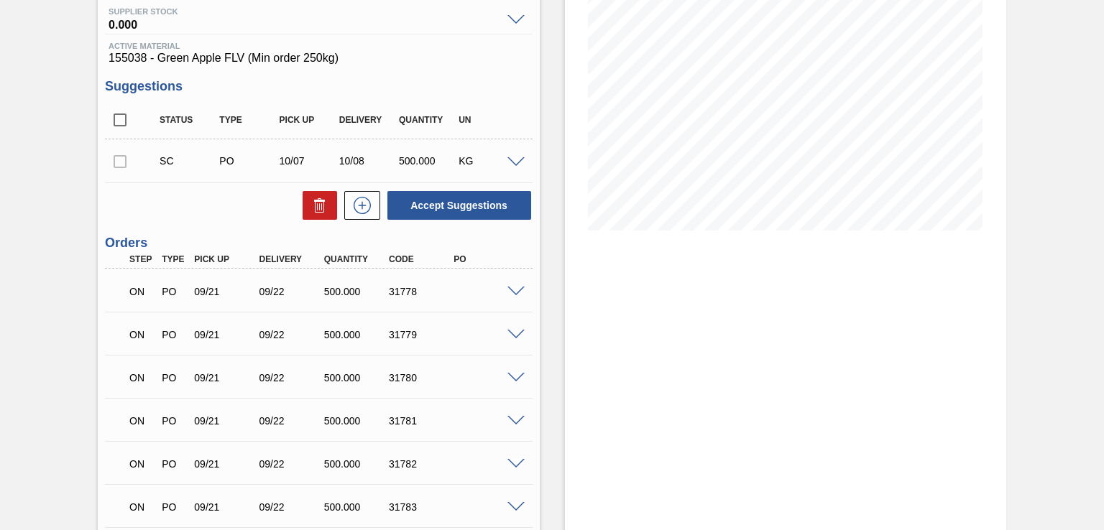
click at [120, 163] on div at bounding box center [120, 161] width 30 height 29
click at [124, 124] on input "checkbox" at bounding box center [120, 120] width 30 height 30
checkbox input "true"
click at [496, 208] on button "Accept Suggestions" at bounding box center [459, 205] width 144 height 29
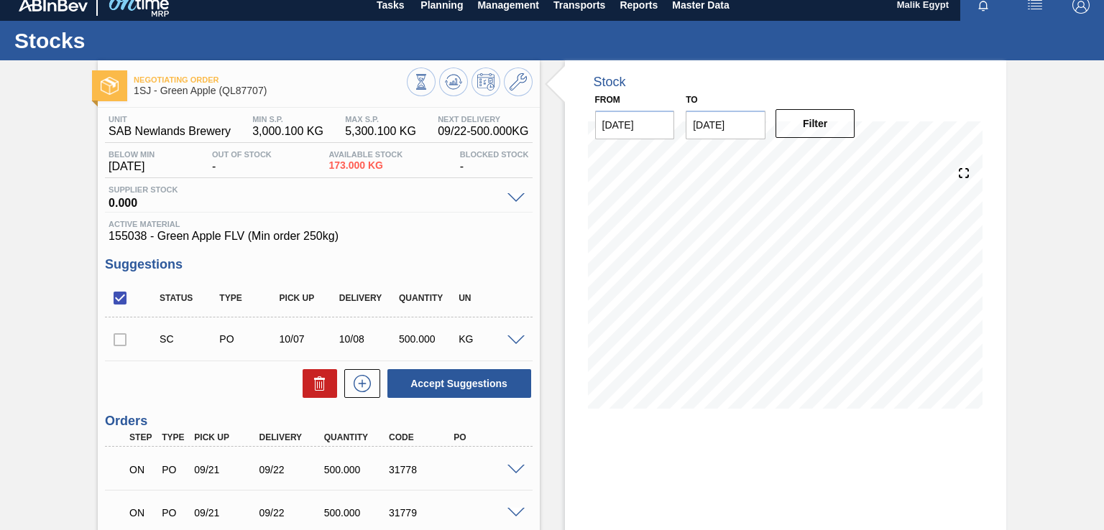
scroll to position [0, 0]
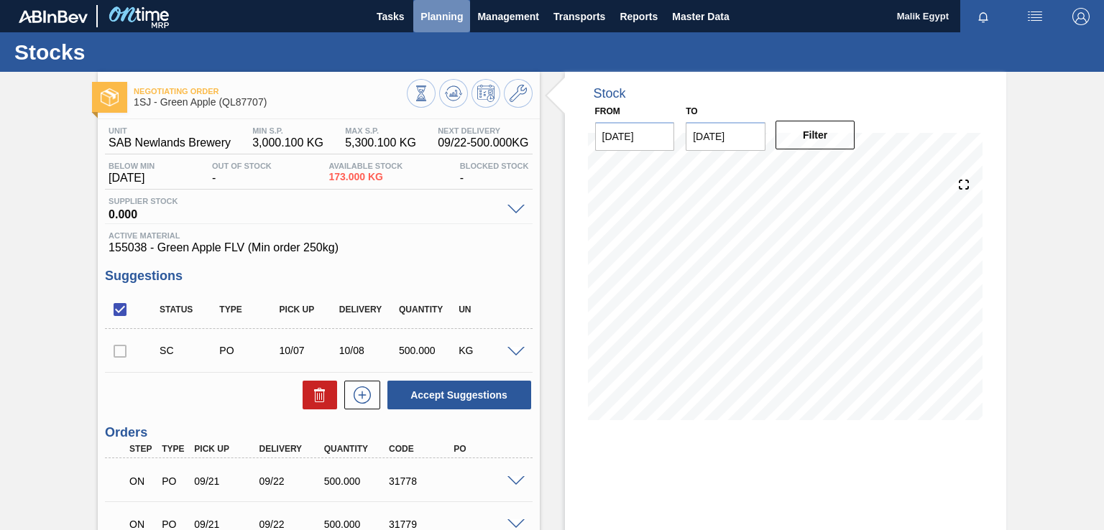
click at [435, 8] on span "Planning" at bounding box center [442, 16] width 42 height 17
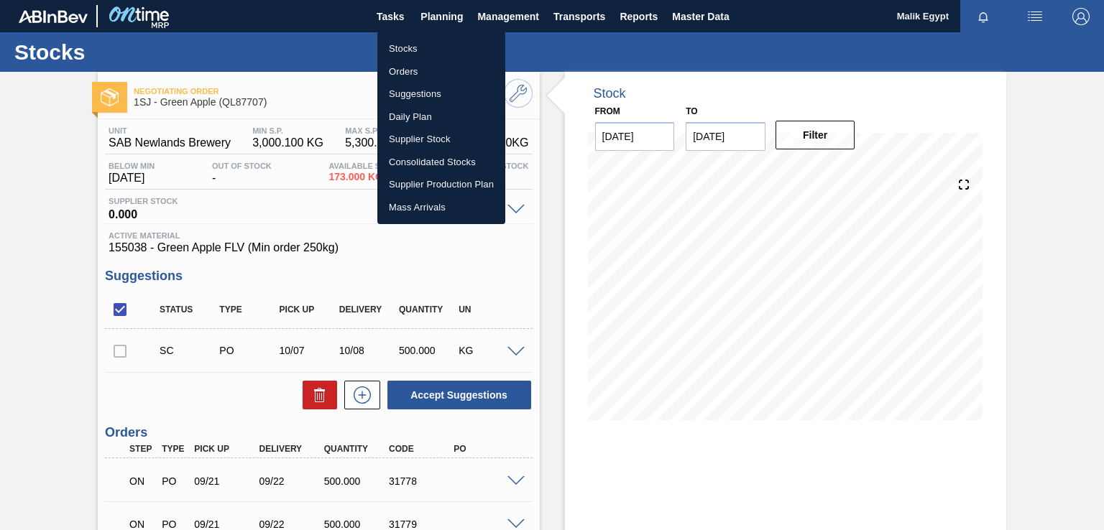
click at [413, 49] on li "Stocks" at bounding box center [441, 48] width 128 height 23
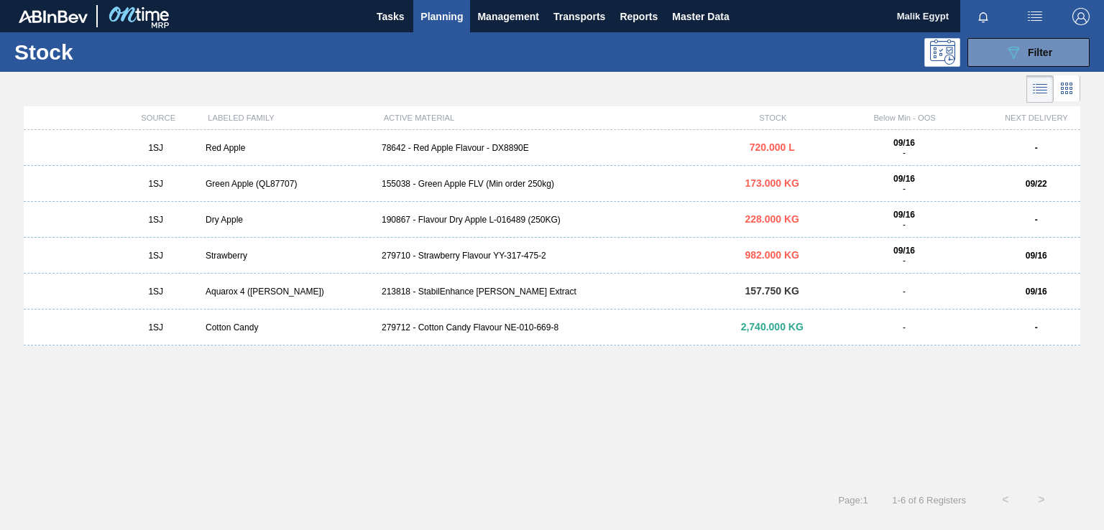
click at [467, 184] on div "155038 - Green Apple FLV (Min order 250kg)" at bounding box center [552, 184] width 352 height 10
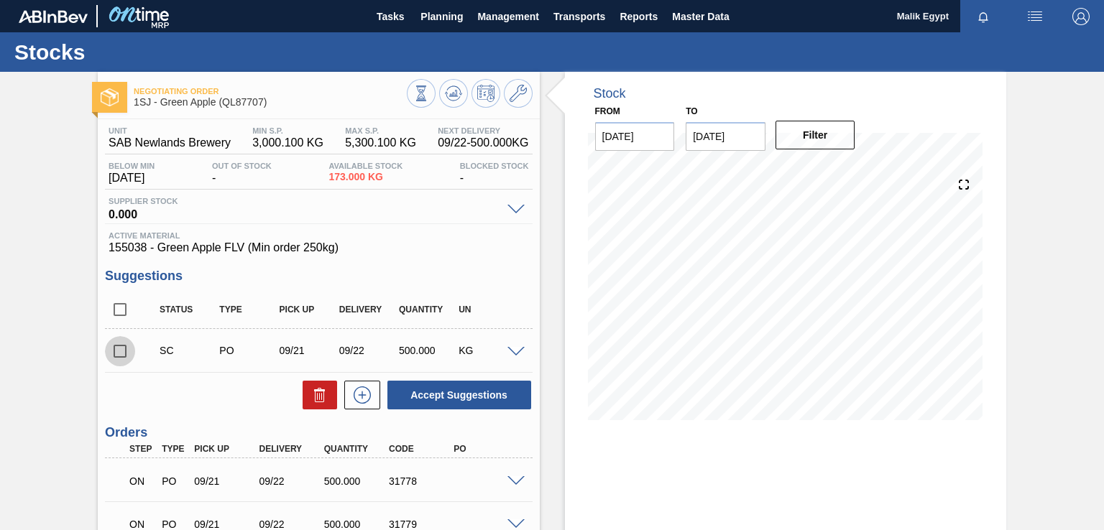
click at [116, 352] on input "checkbox" at bounding box center [120, 351] width 30 height 30
click at [510, 349] on span at bounding box center [515, 352] width 17 height 11
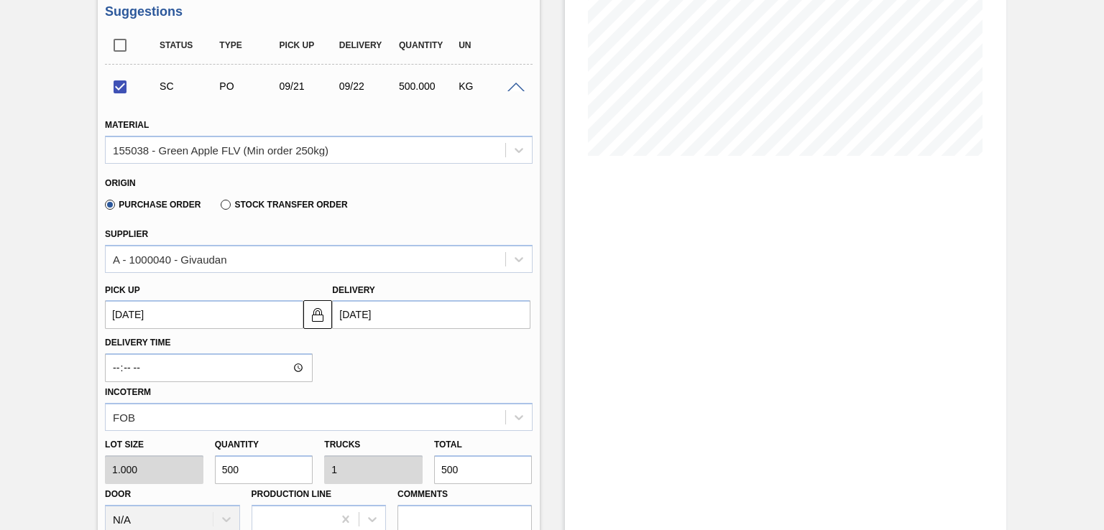
scroll to position [216, 0]
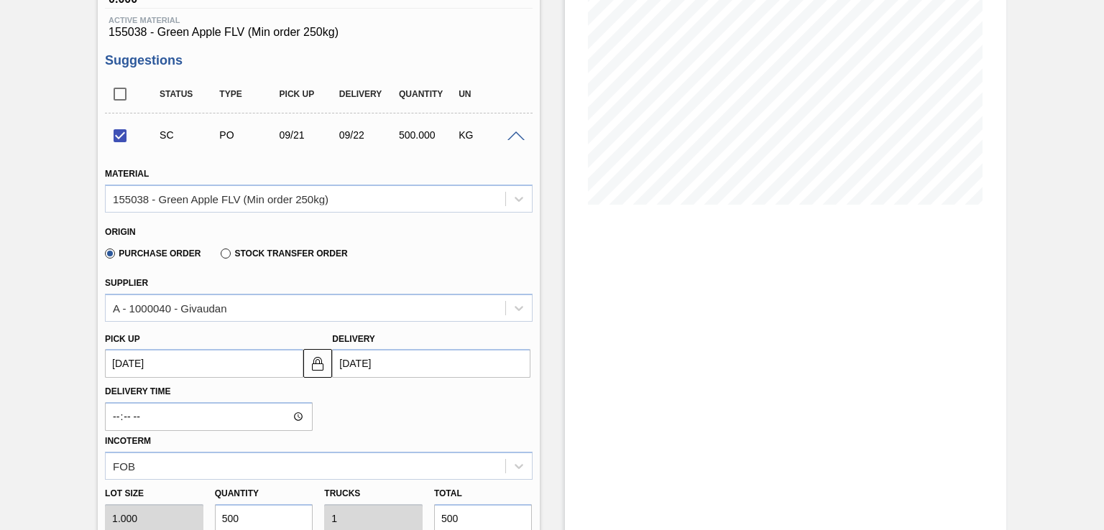
click at [371, 366] on input "[DATE]" at bounding box center [431, 363] width 198 height 29
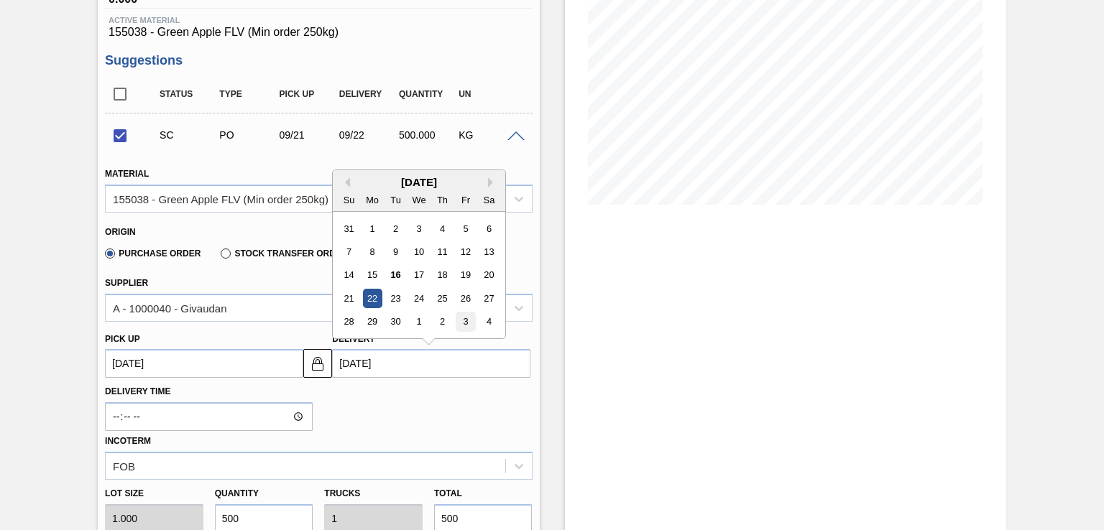
click at [470, 322] on div "3" at bounding box center [465, 322] width 19 height 19
checkbox input "false"
type up3247829803 "[DATE]"
type input "[DATE]"
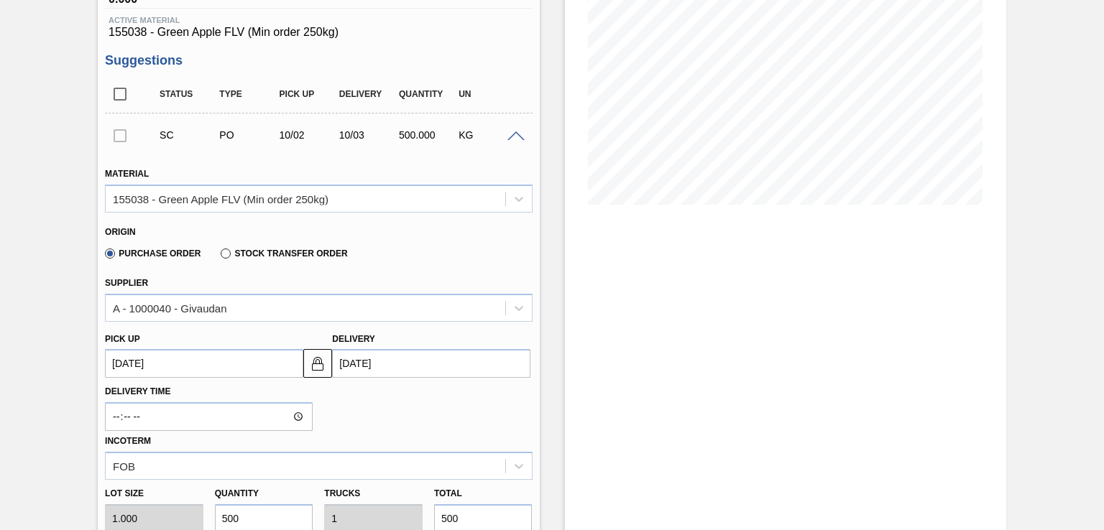
click at [127, 142] on div at bounding box center [120, 135] width 30 height 29
click at [124, 96] on input "checkbox" at bounding box center [120, 94] width 30 height 30
checkbox input "true"
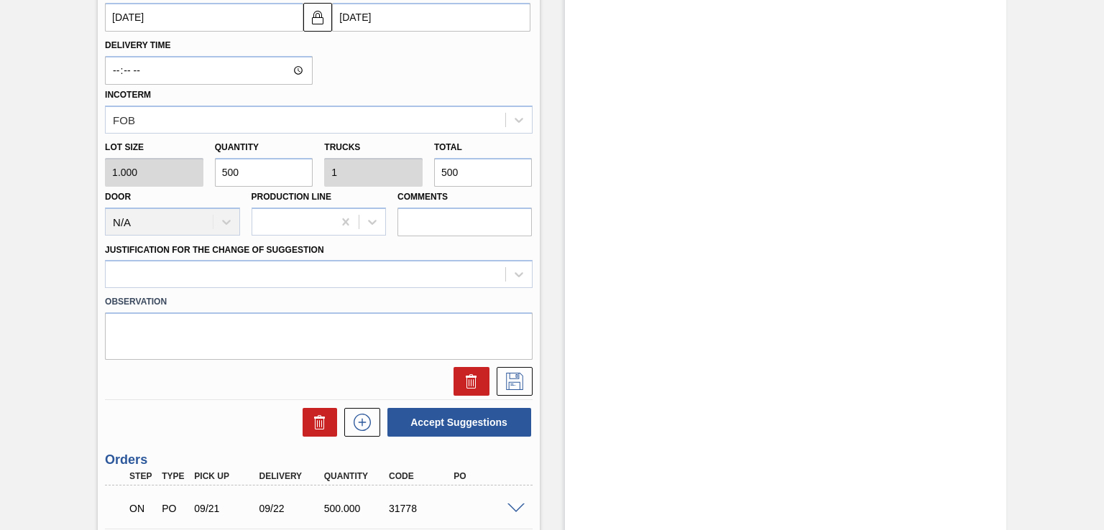
scroll to position [575, 0]
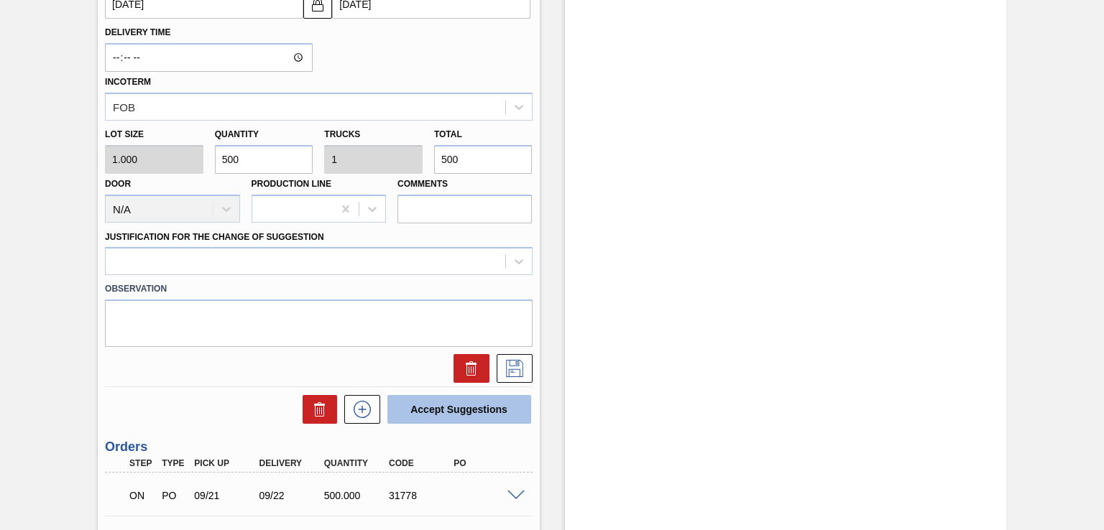
click at [446, 406] on button "Accept Suggestions" at bounding box center [459, 409] width 144 height 29
click at [518, 366] on icon at bounding box center [514, 368] width 23 height 17
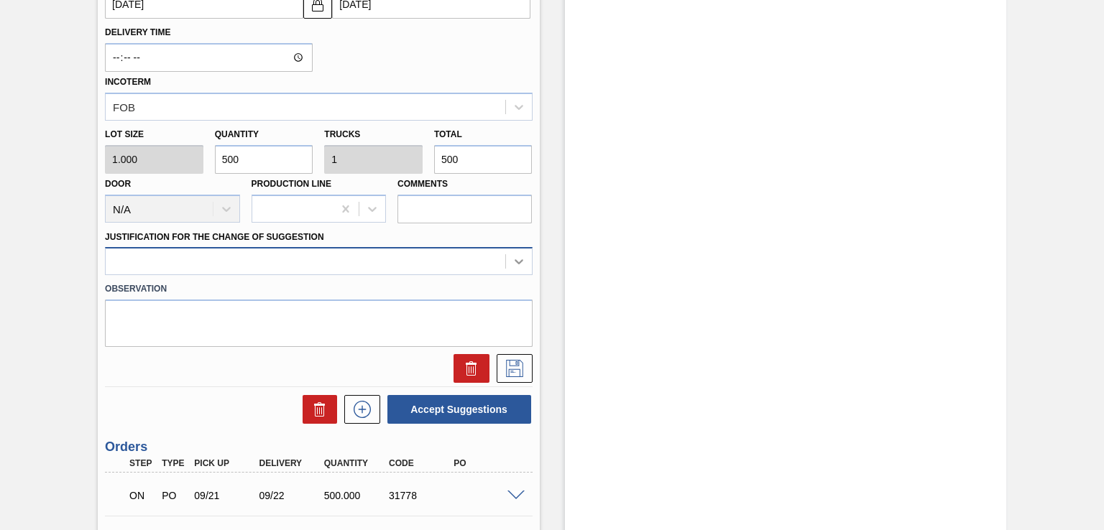
click at [522, 259] on icon at bounding box center [519, 261] width 14 height 14
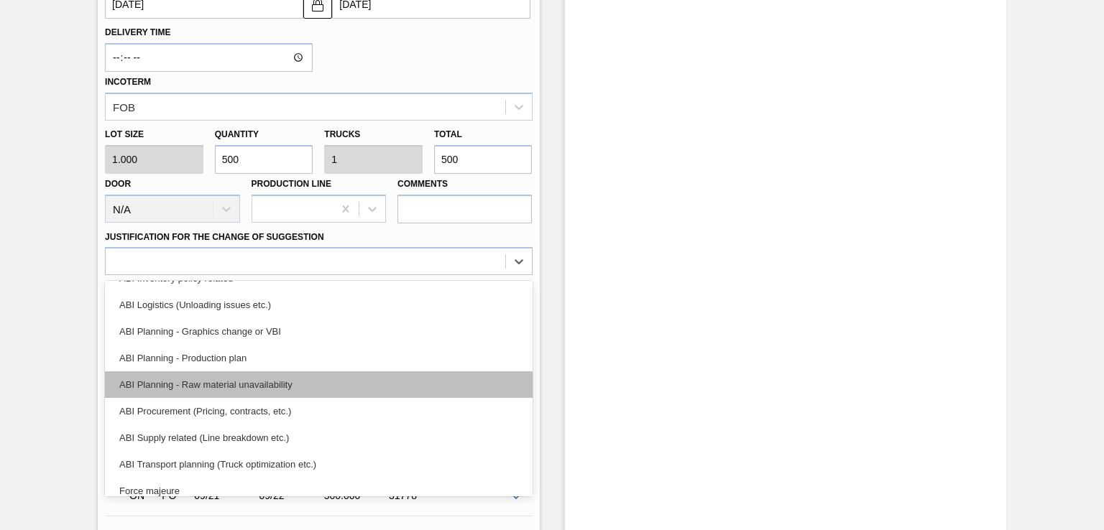
scroll to position [216, 0]
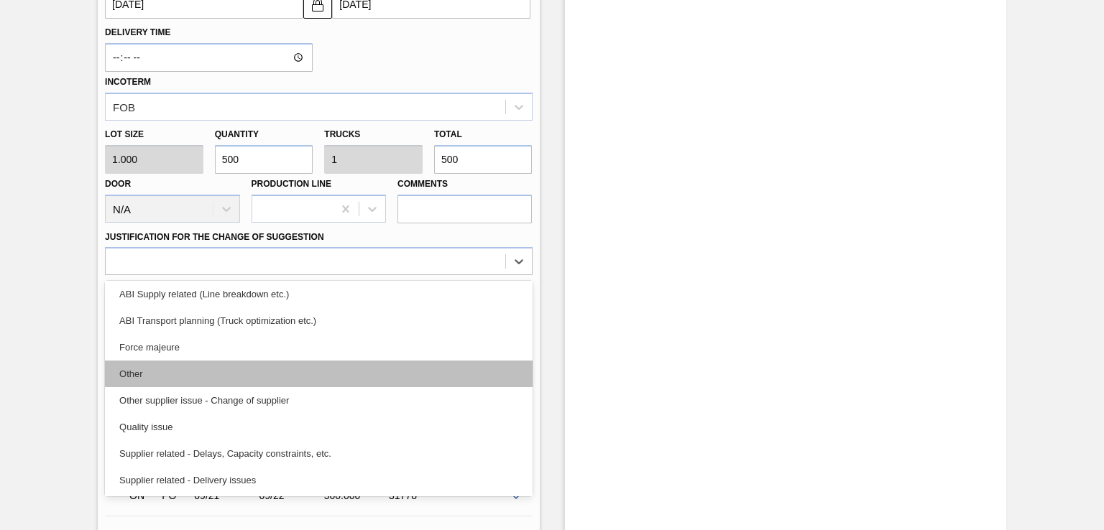
click at [228, 372] on div "Other" at bounding box center [318, 374] width 427 height 27
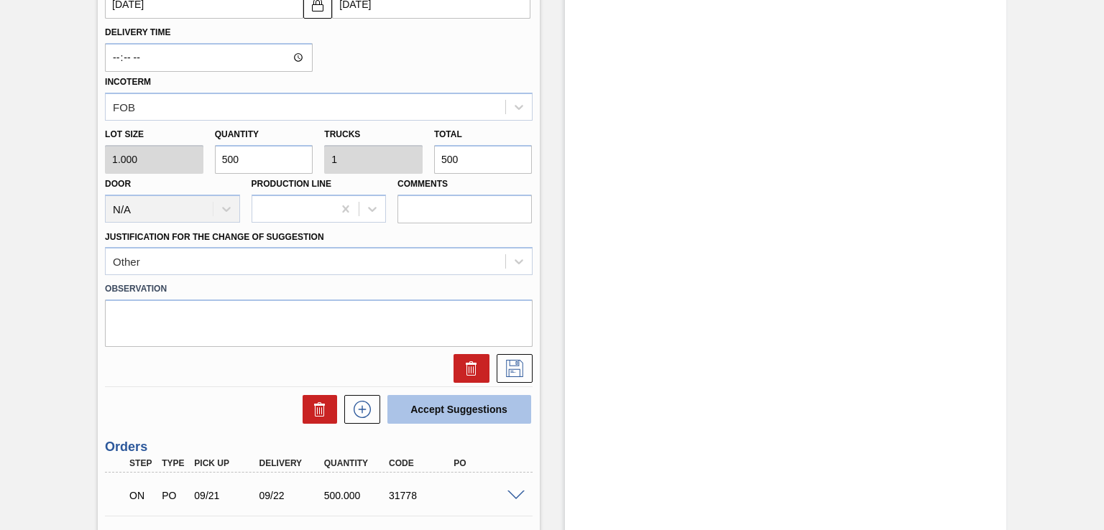
click at [487, 411] on button "Accept Suggestions" at bounding box center [459, 409] width 144 height 29
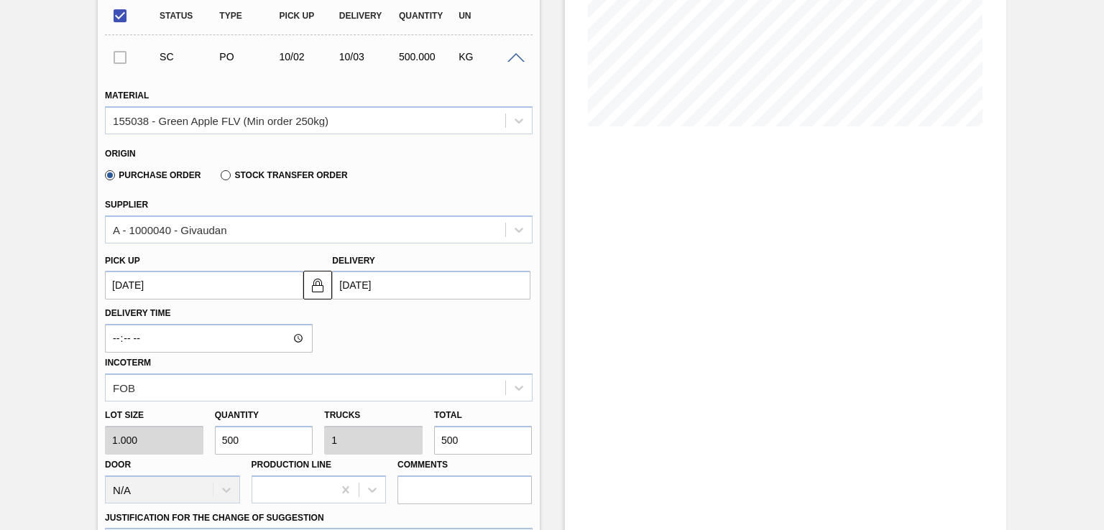
scroll to position [288, 0]
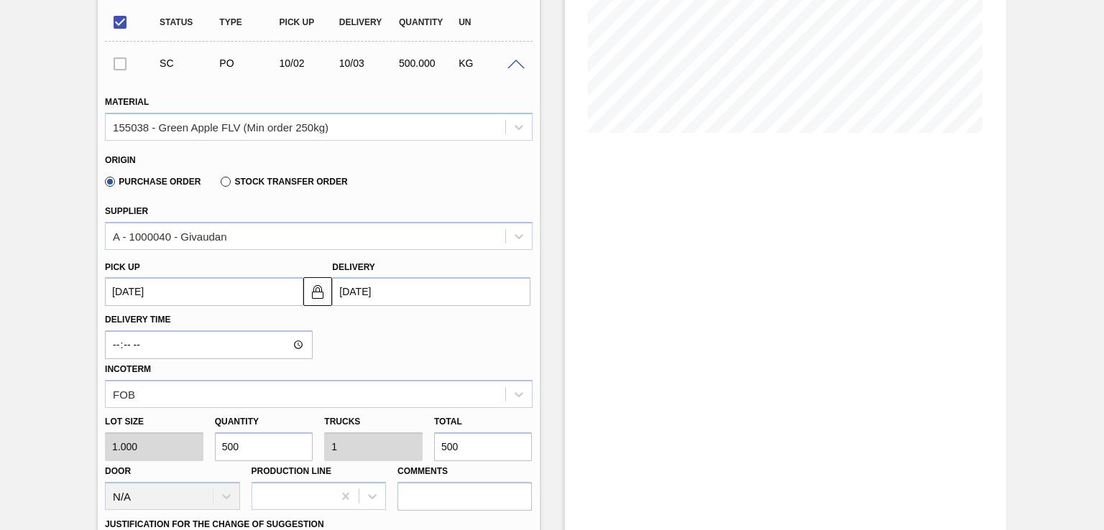
click at [122, 63] on div at bounding box center [120, 63] width 30 height 29
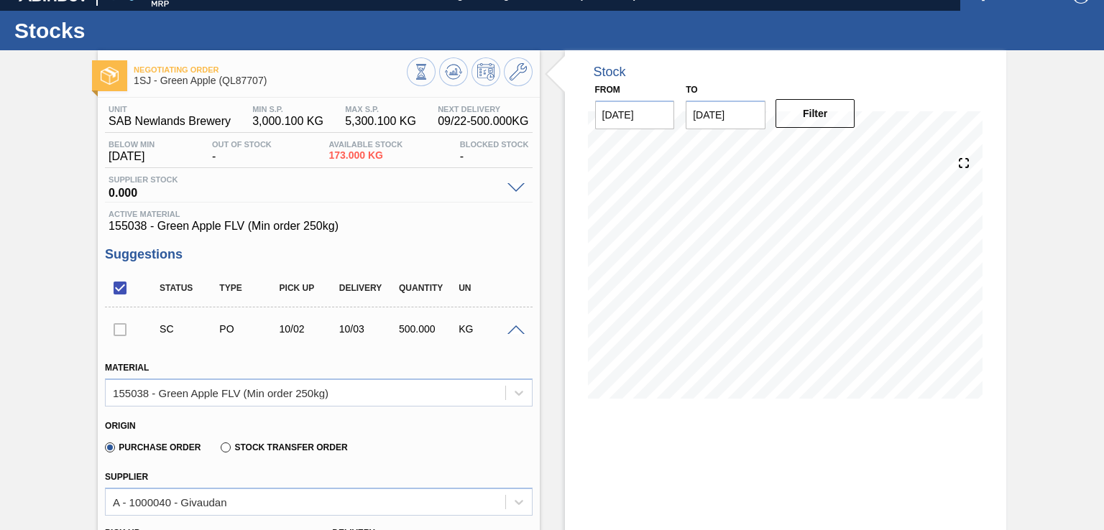
scroll to position [0, 0]
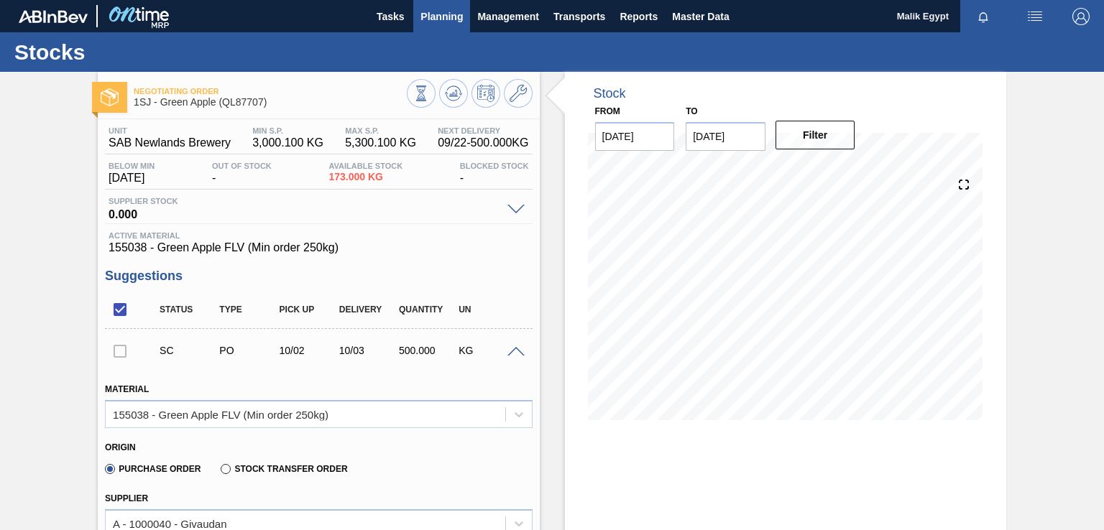
click at [446, 10] on span "Planning" at bounding box center [442, 16] width 42 height 17
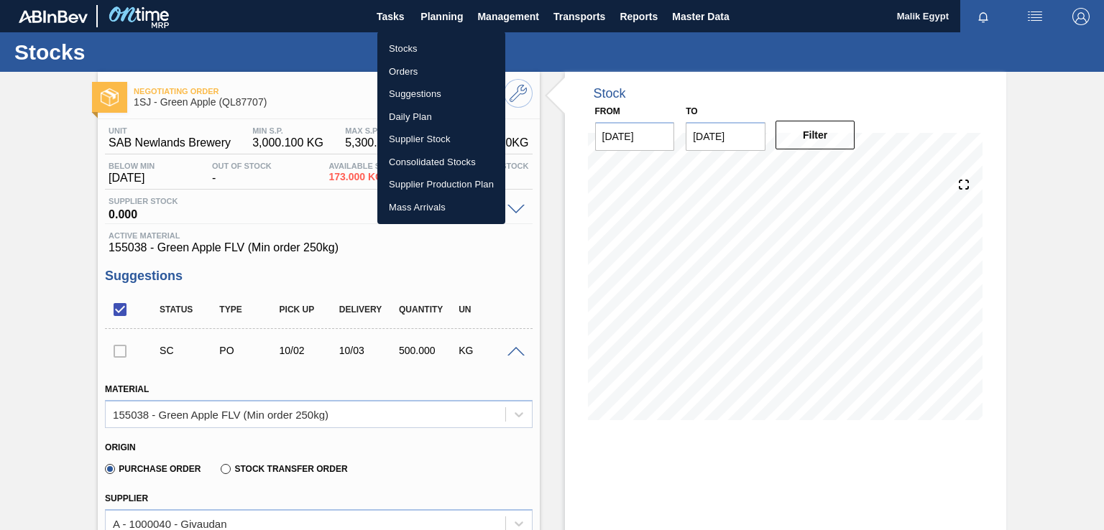
click at [405, 49] on li "Stocks" at bounding box center [441, 48] width 128 height 23
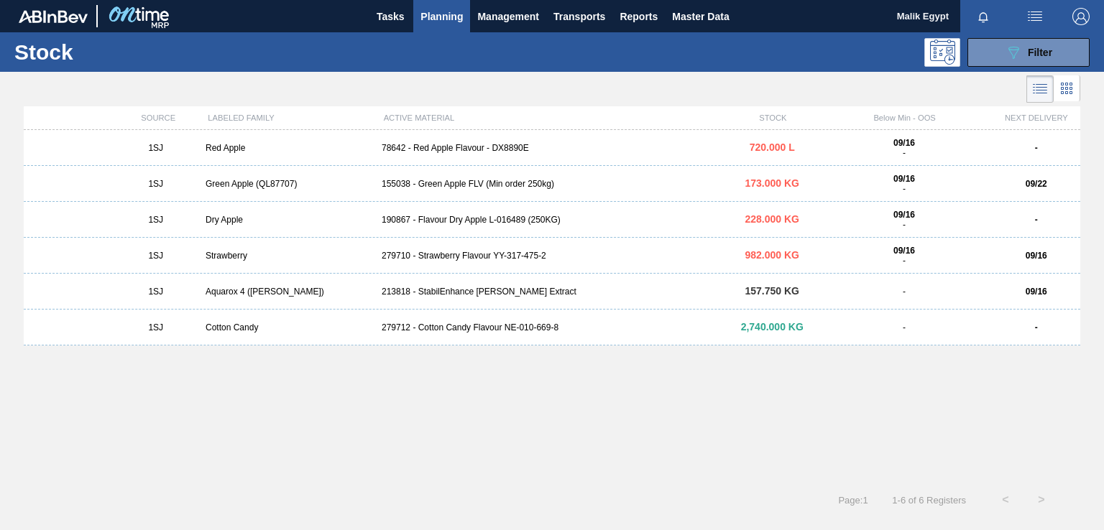
click at [239, 185] on div "Green Apple (QL87707)" at bounding box center [288, 184] width 176 height 10
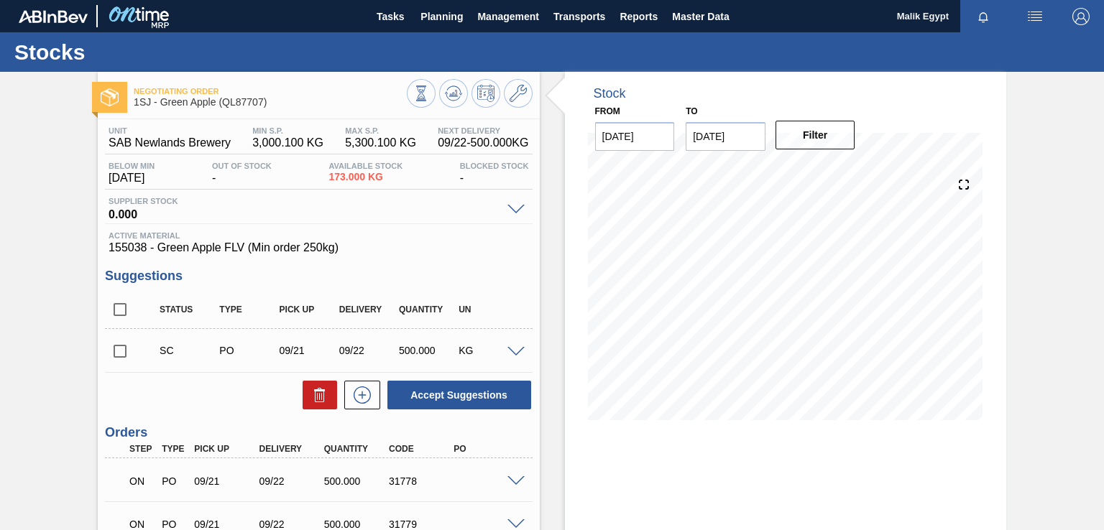
click at [125, 355] on input "checkbox" at bounding box center [120, 351] width 30 height 30
checkbox input "true"
click at [451, 13] on span "Planning" at bounding box center [442, 16] width 42 height 17
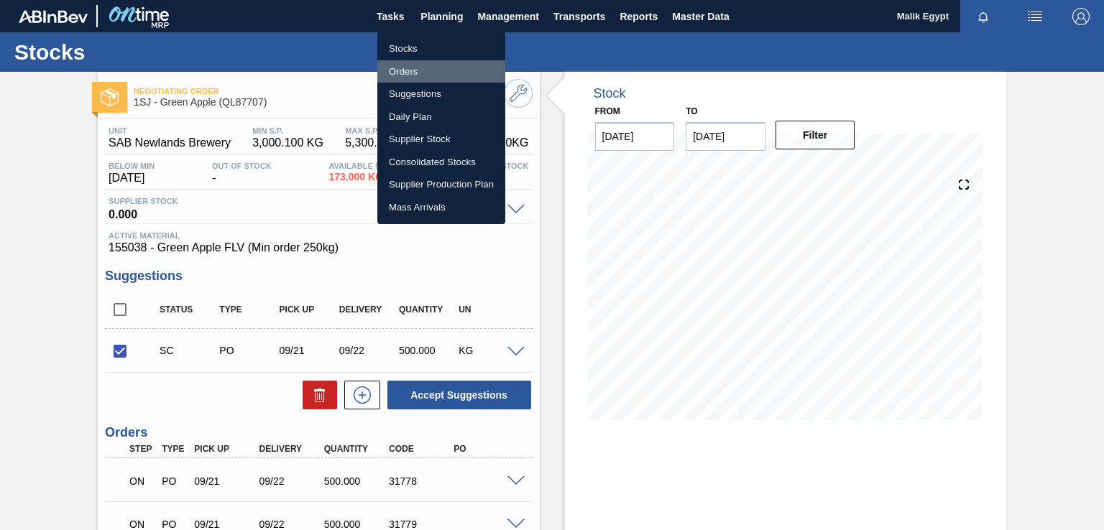
click at [408, 70] on li "Orders" at bounding box center [441, 71] width 128 height 23
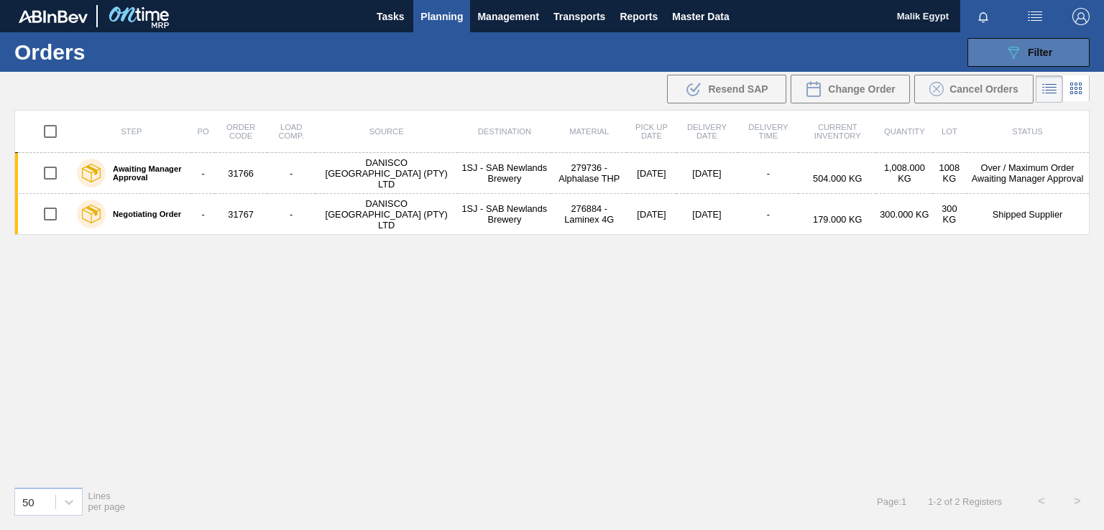
click at [1062, 51] on button "089F7B8B-B2A5-4AFE-B5C0-19BA573D28AC Filter" at bounding box center [1029, 52] width 122 height 29
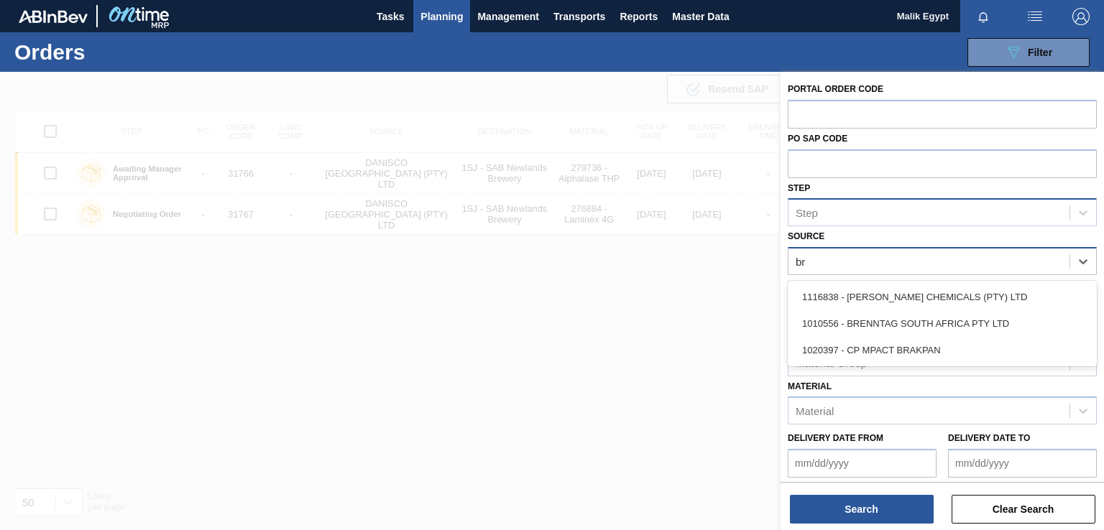
type input "bra"
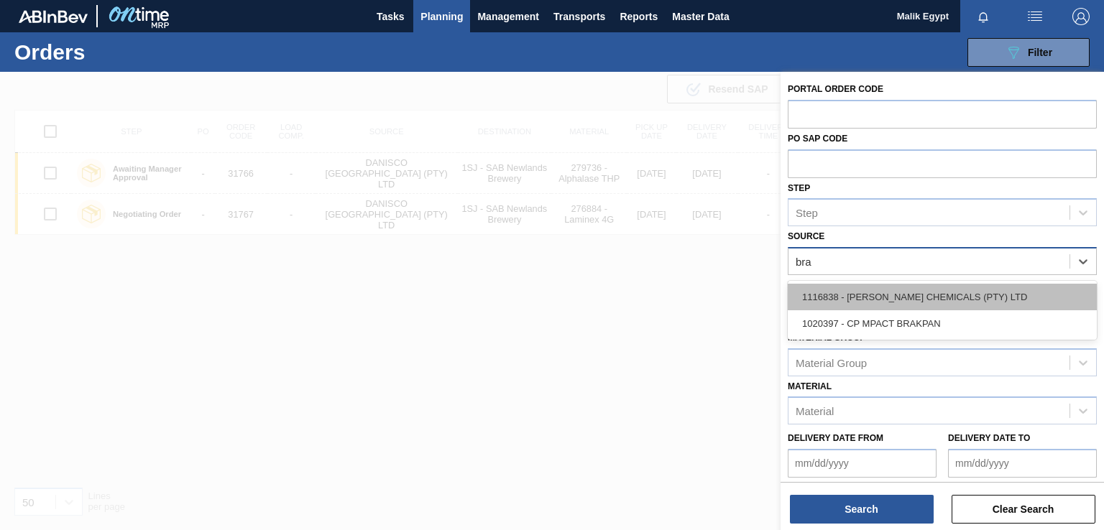
click at [892, 297] on div "1116838 - [PERSON_NAME] CHEMICALS (PTY) LTD" at bounding box center [942, 297] width 309 height 27
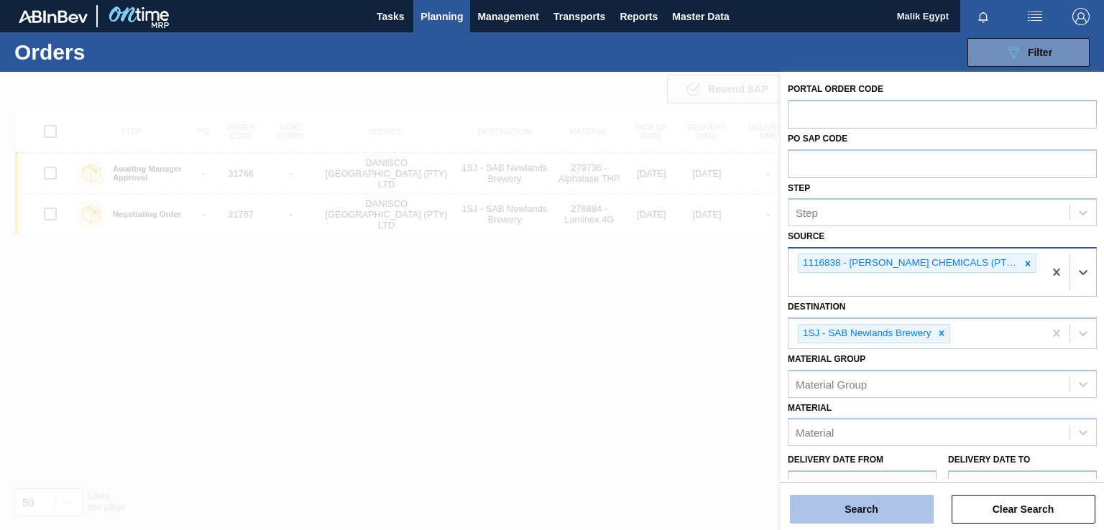
click at [878, 513] on button "Search" at bounding box center [862, 509] width 144 height 29
